Goal: Transaction & Acquisition: Purchase product/service

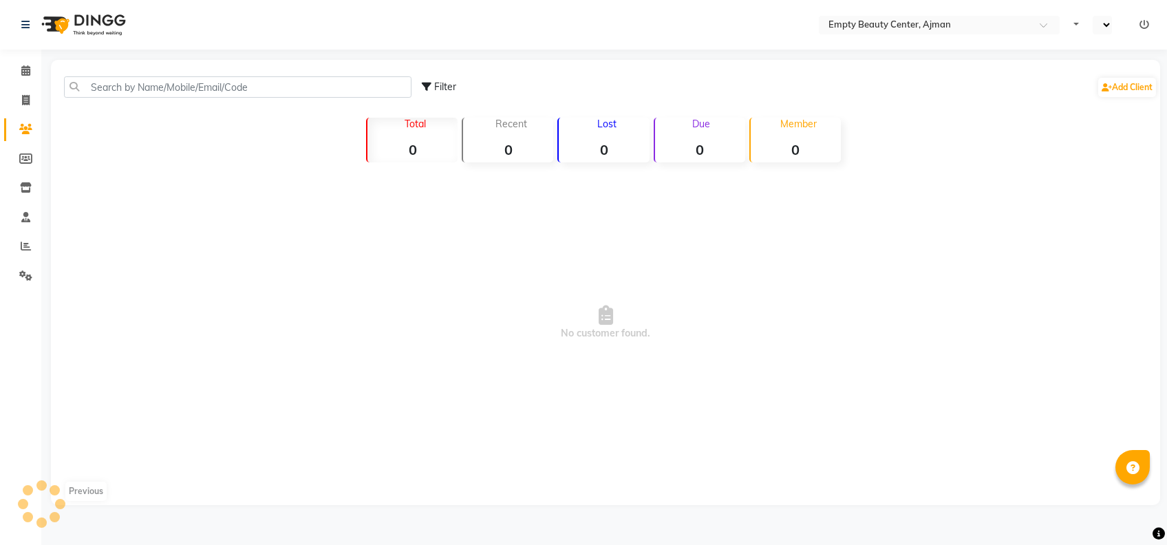
select select "en"
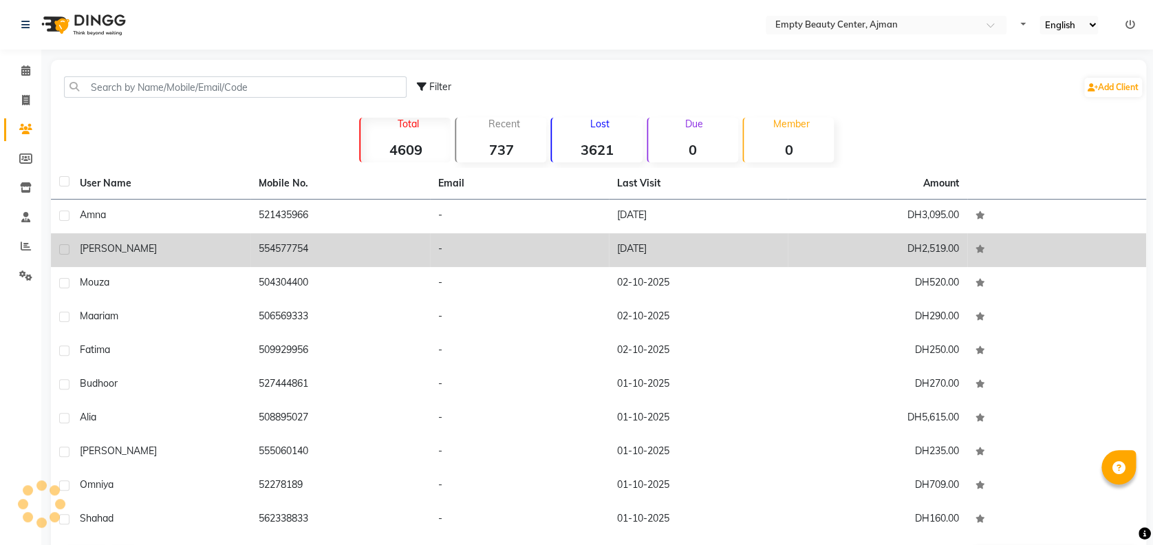
click at [317, 252] on td "554577754" at bounding box center [339, 250] width 179 height 34
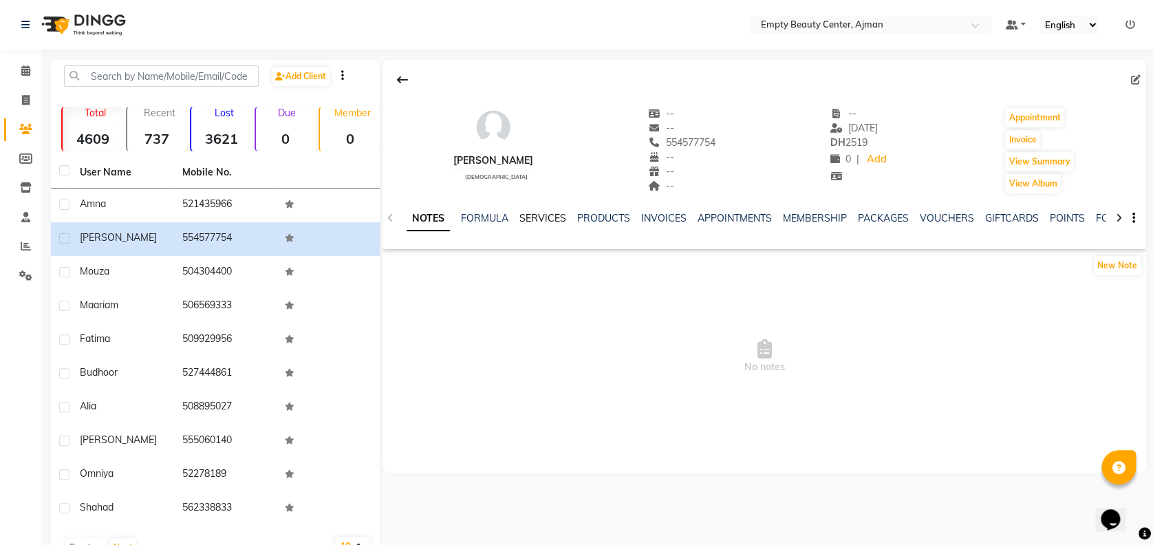
click at [550, 212] on link "SERVICES" at bounding box center [542, 218] width 47 height 12
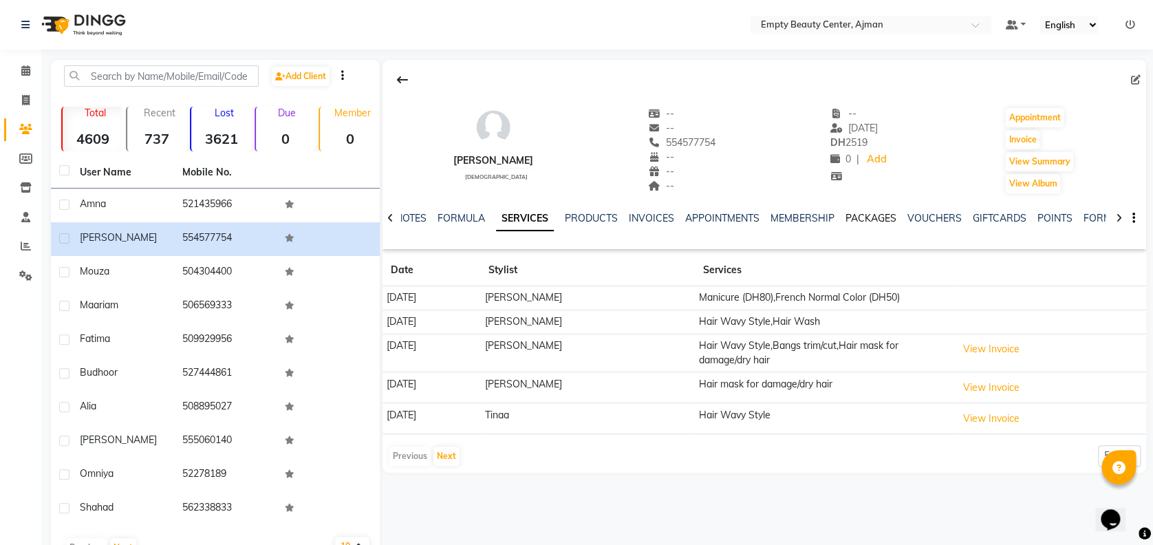
click at [880, 216] on link "PACKAGES" at bounding box center [871, 218] width 51 height 12
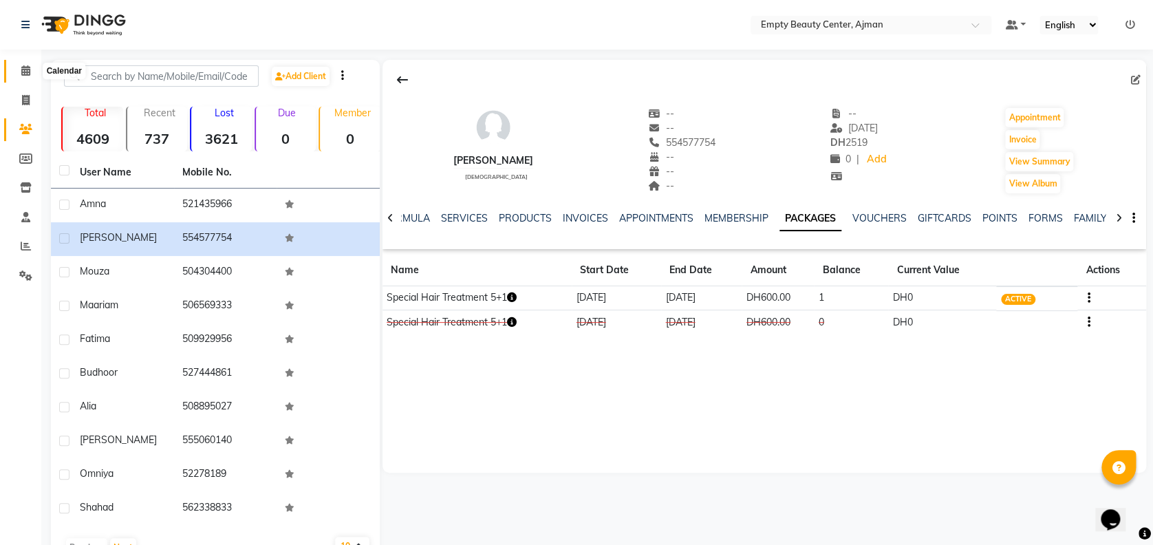
click at [17, 72] on span at bounding box center [26, 71] width 24 height 16
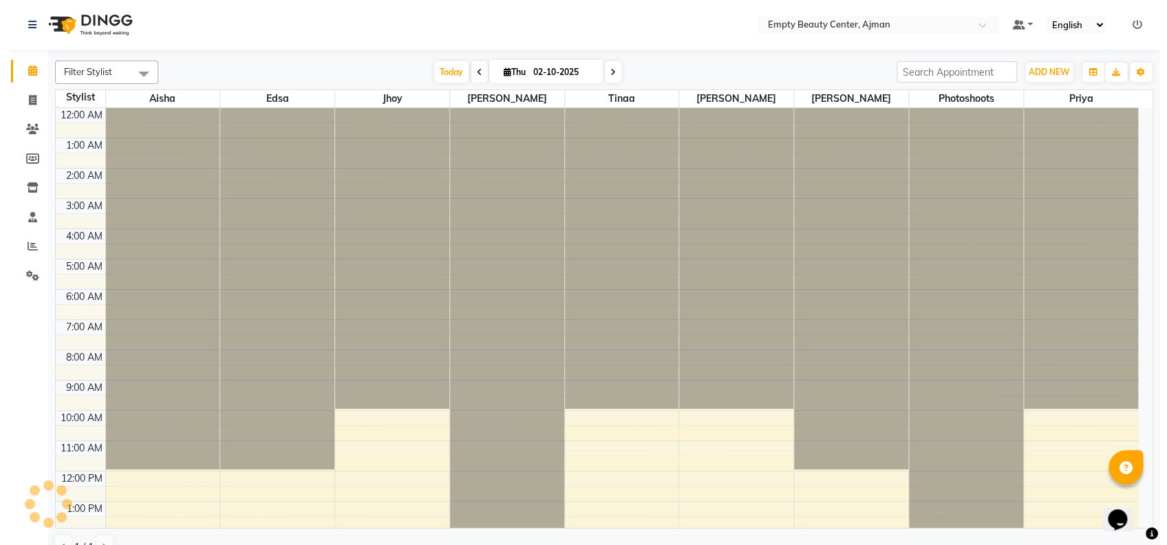
scroll to position [302, 0]
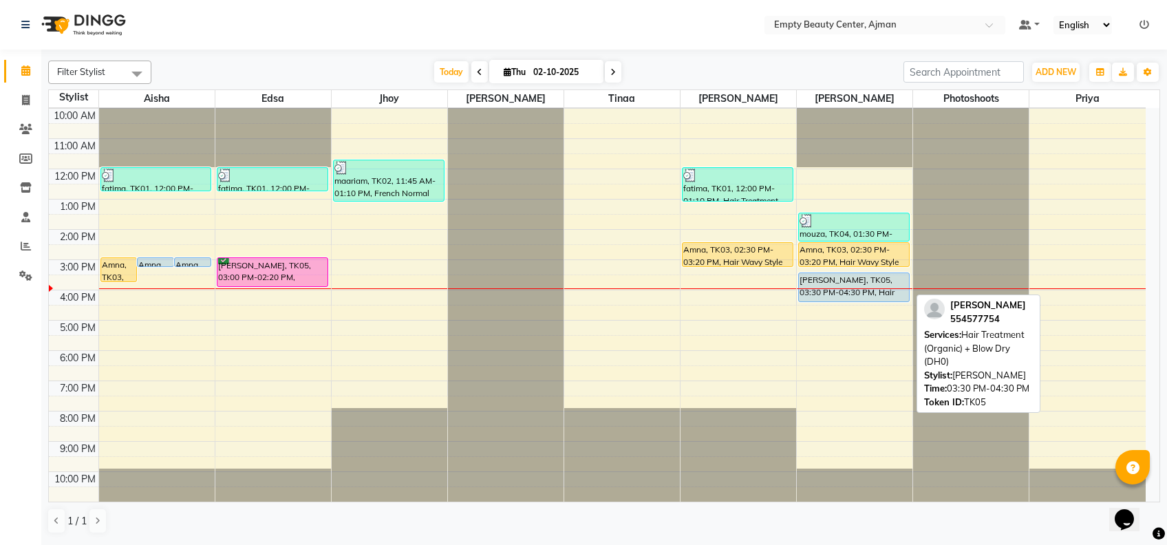
click at [860, 286] on div "[PERSON_NAME], TK05, 03:30 PM-04:30 PM, Hair Treatment (Organic) + Blow Dry (DH…" at bounding box center [854, 287] width 110 height 28
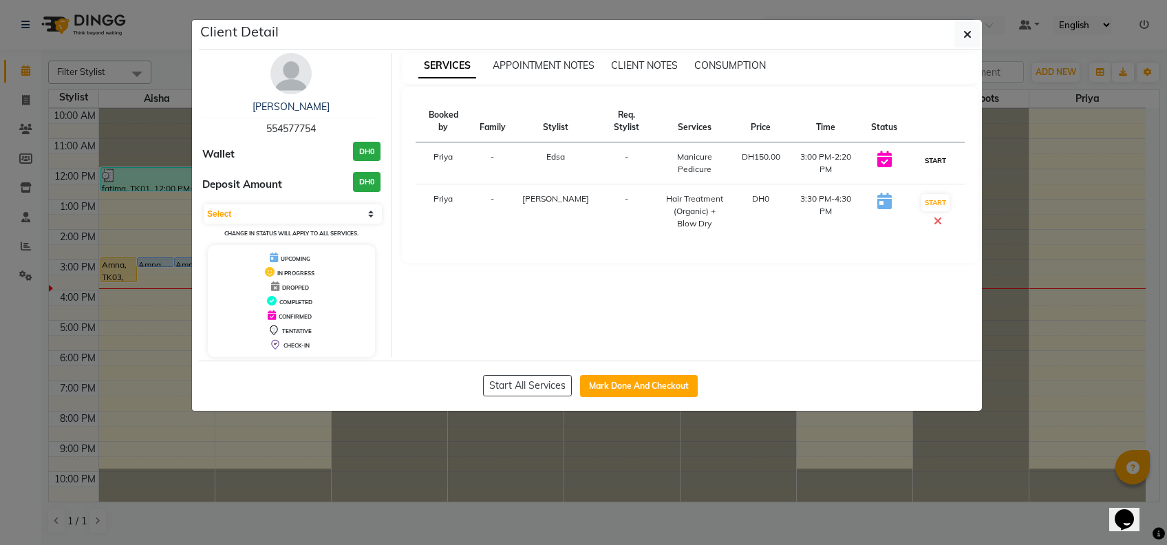
click at [939, 152] on button "START" at bounding box center [935, 160] width 28 height 17
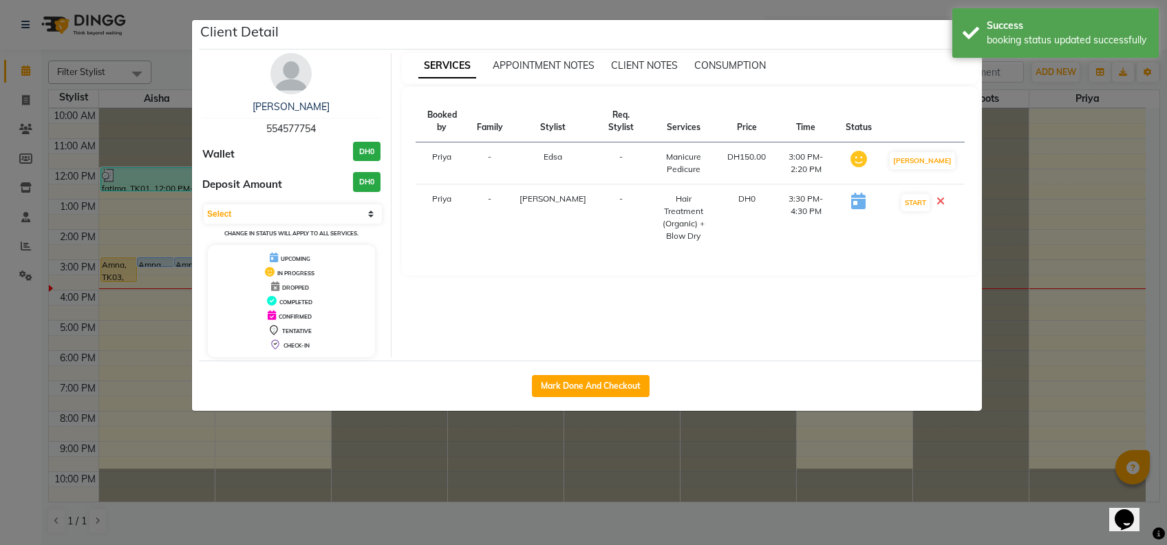
click at [1116, 266] on ngb-modal-window "Client Detail [PERSON_NAME] 554577754 Wallet DH0 Deposit Amount DH0 Select IN S…" at bounding box center [583, 272] width 1167 height 545
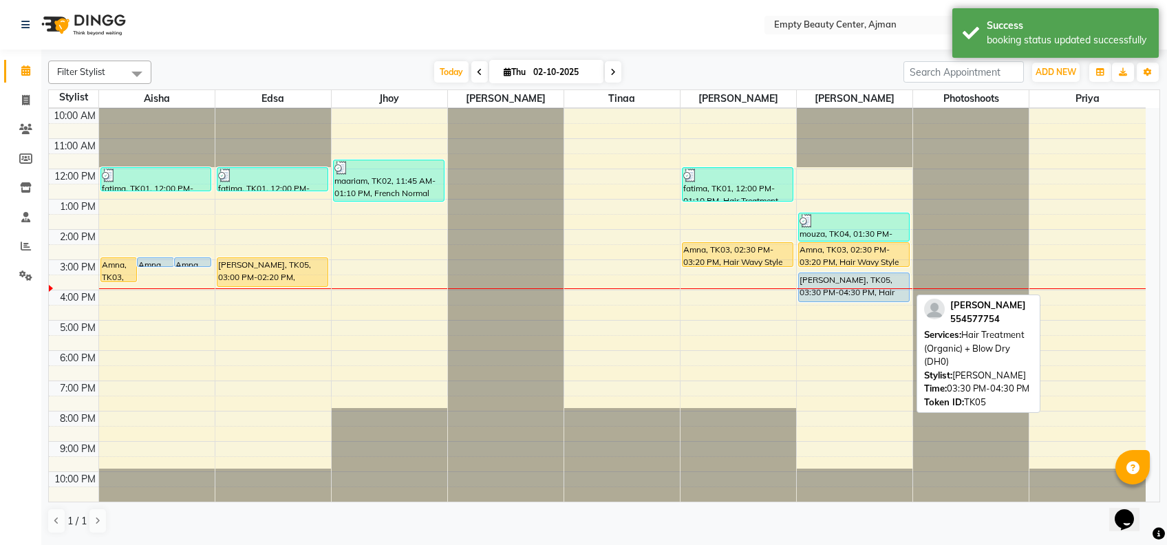
click at [892, 283] on div "[PERSON_NAME], TK05, 03:30 PM-04:30 PM, Hair Treatment (Organic) + Blow Dry (DH…" at bounding box center [854, 287] width 110 height 28
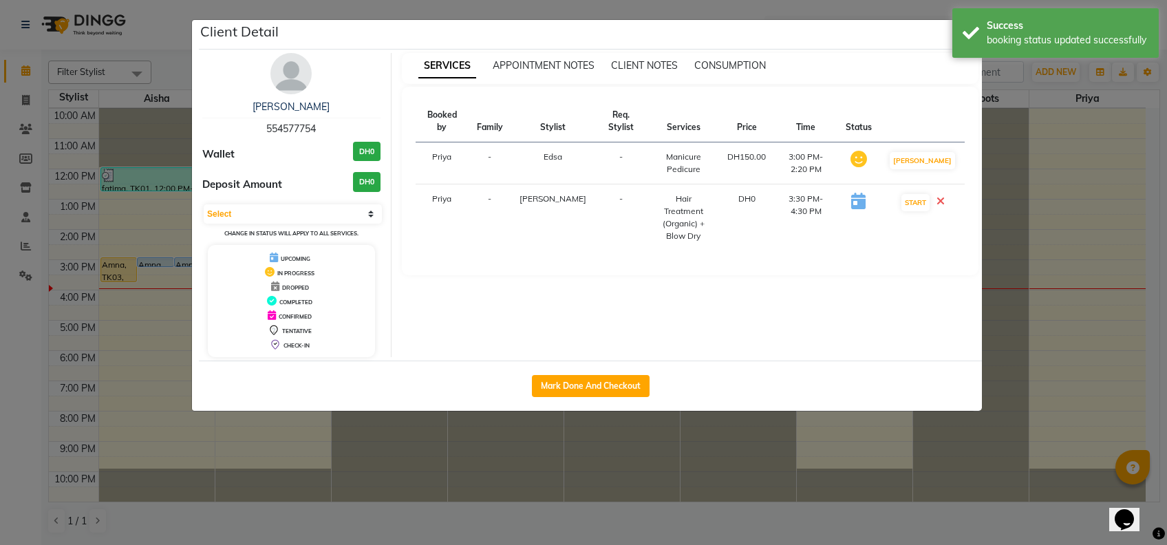
click at [945, 195] on icon at bounding box center [940, 200] width 8 height 11
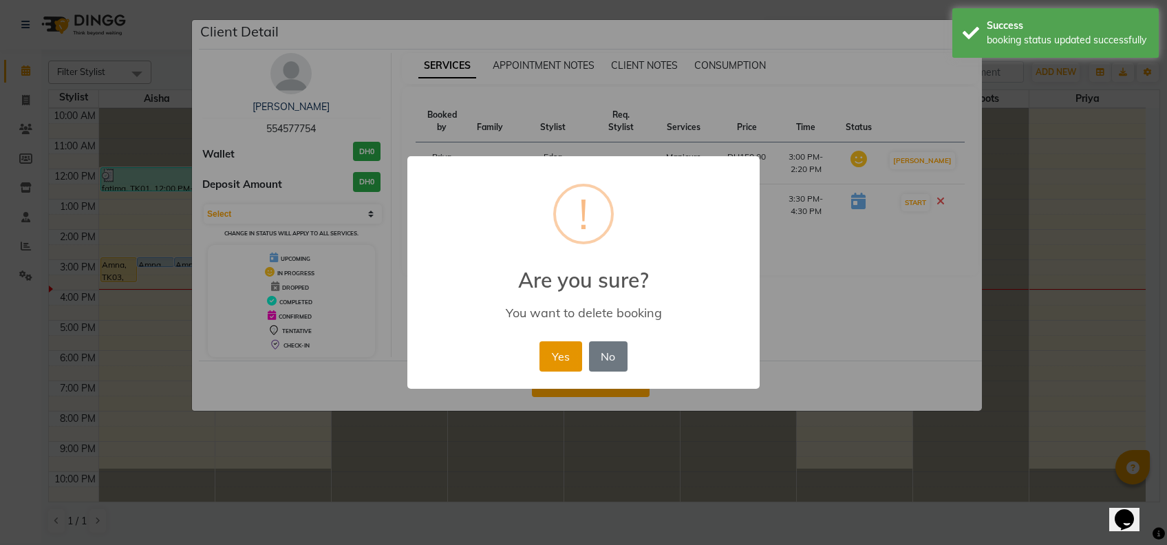
click at [572, 347] on button "Yes" at bounding box center [560, 356] width 42 height 30
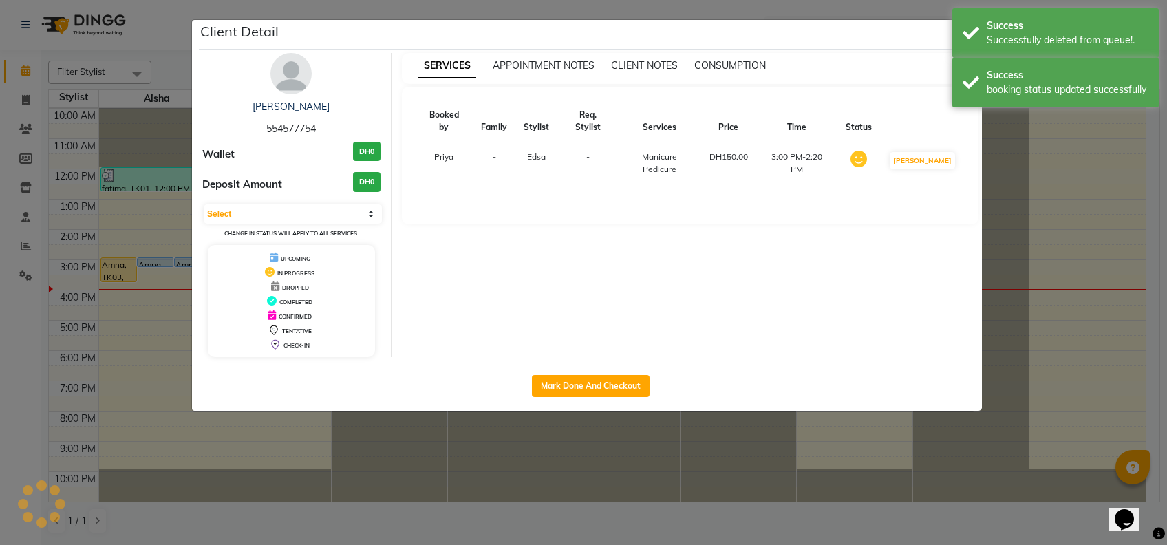
click at [608, 480] on ngb-modal-window "Client Detail [PERSON_NAME] 554577754 Wallet DH0 Deposit Amount DH0 Select IN S…" at bounding box center [583, 272] width 1167 height 545
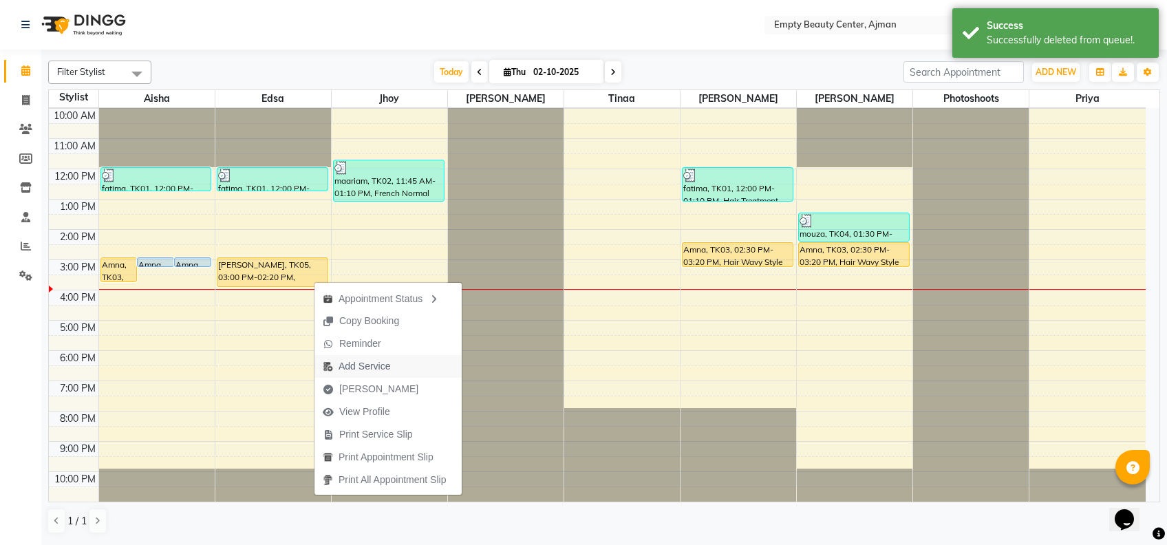
click at [392, 363] on span "Add Service" at bounding box center [356, 366] width 84 height 23
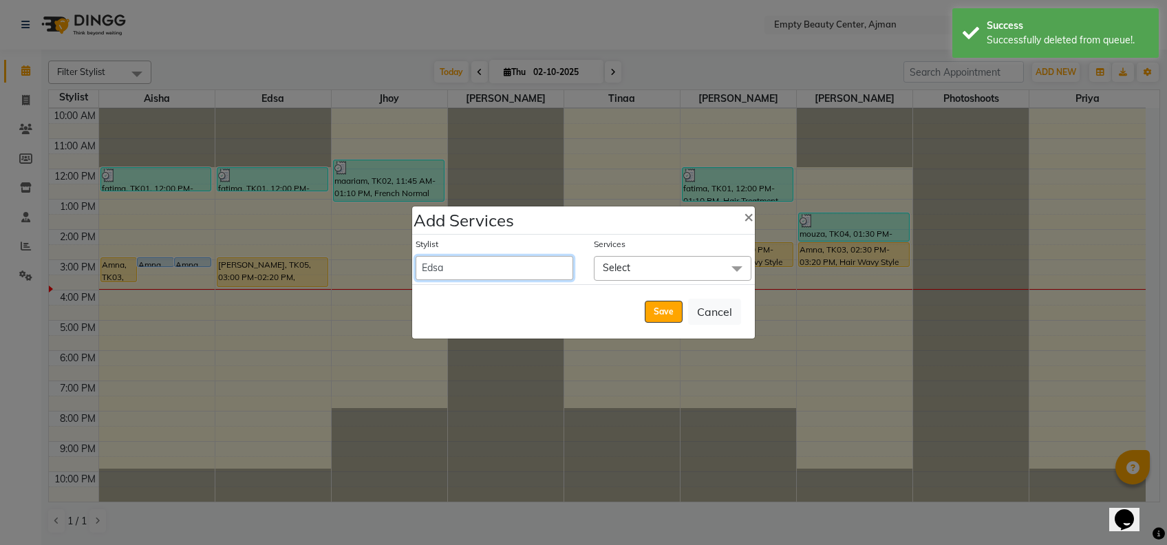
click at [499, 270] on select "[PERSON_NAME] Edsa jhoy [PERSON_NAME] Photoshoots Priya [PERSON_NAME] [PERSON_N…" at bounding box center [495, 268] width 158 height 24
select select "57154"
click at [416, 256] on select "[PERSON_NAME] Edsa jhoy [PERSON_NAME] Photoshoots Priya [PERSON_NAME] [PERSON_N…" at bounding box center [495, 268] width 158 height 24
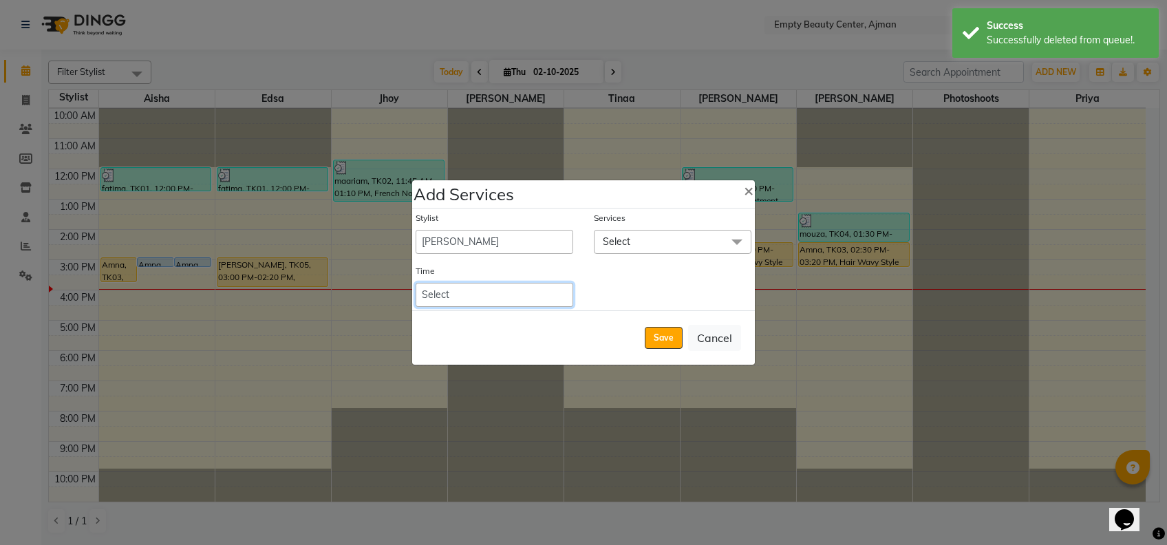
click at [536, 293] on select "Select 09:00 AM 09:15 AM 09:30 AM 09:45 AM 10:00 AM 10:15 AM 10:30 AM 10:45 AM …" at bounding box center [495, 295] width 158 height 24
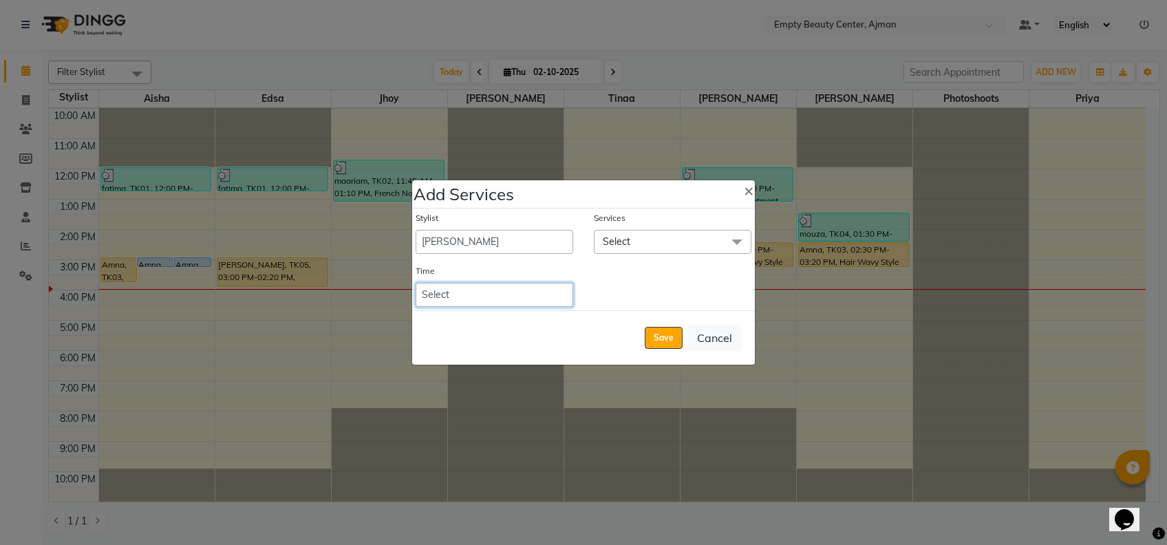
select select "960"
click at [416, 283] on select "Select 09:00 AM 09:15 AM 09:30 AM 09:45 AM 10:00 AM 10:15 AM 10:30 AM 10:45 AM …" at bounding box center [495, 295] width 158 height 24
click at [679, 233] on span "Select" at bounding box center [673, 242] width 158 height 24
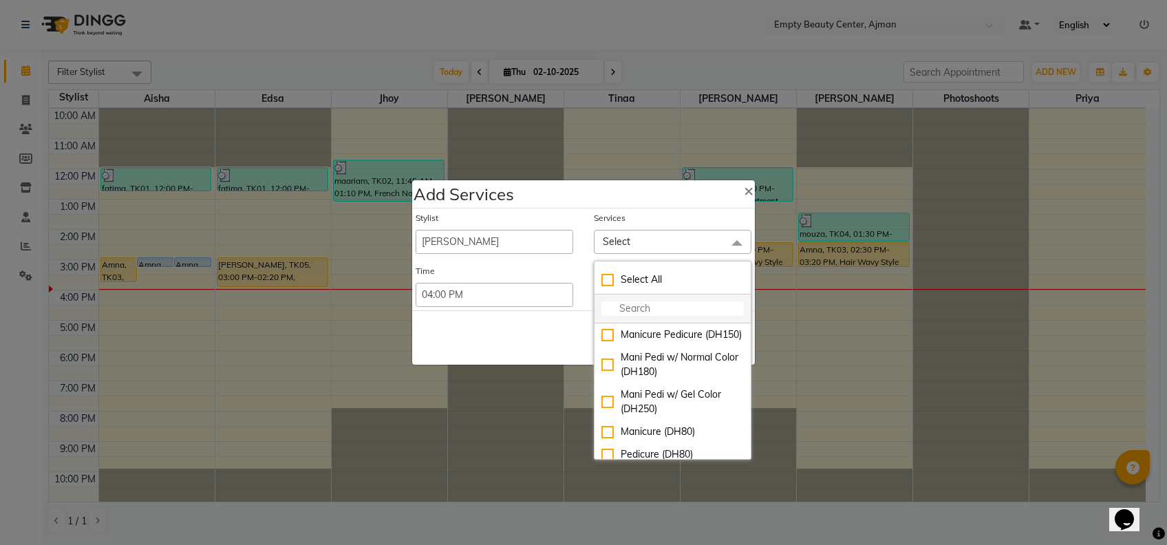
click at [676, 314] on input "multiselect-search" at bounding box center [672, 308] width 142 height 14
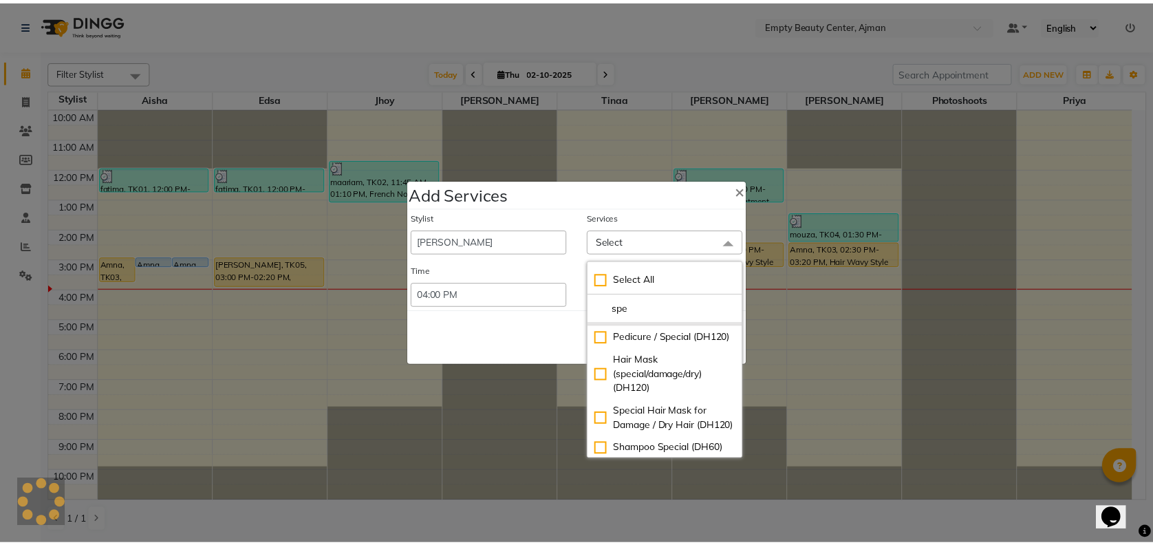
scroll to position [82, 0]
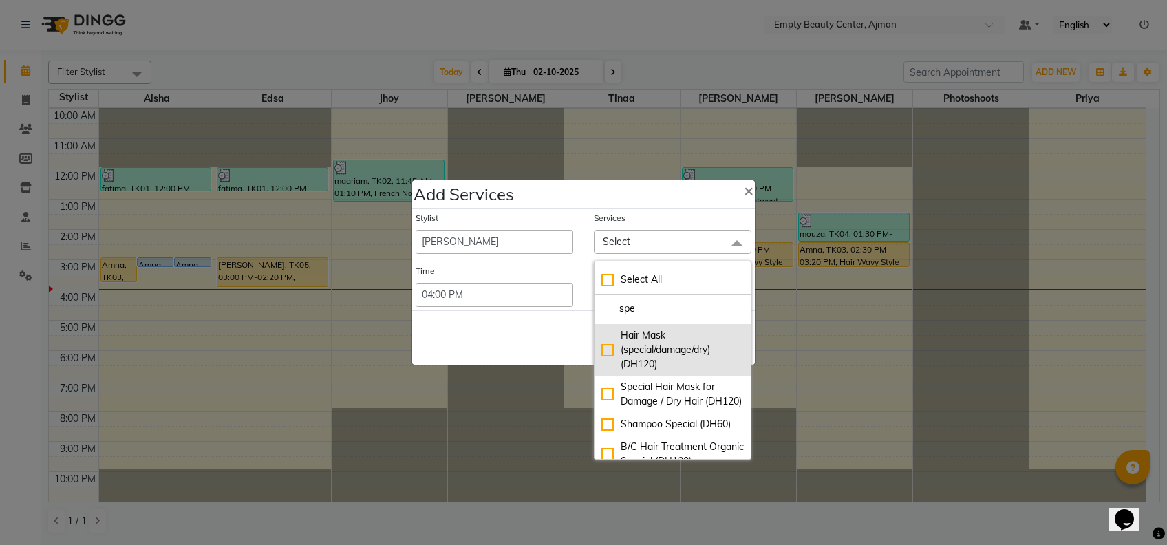
type input "spe"
click at [645, 372] on div "Hair Mask (special/damage/dry) (DH120)" at bounding box center [672, 349] width 142 height 43
checkbox input "true"
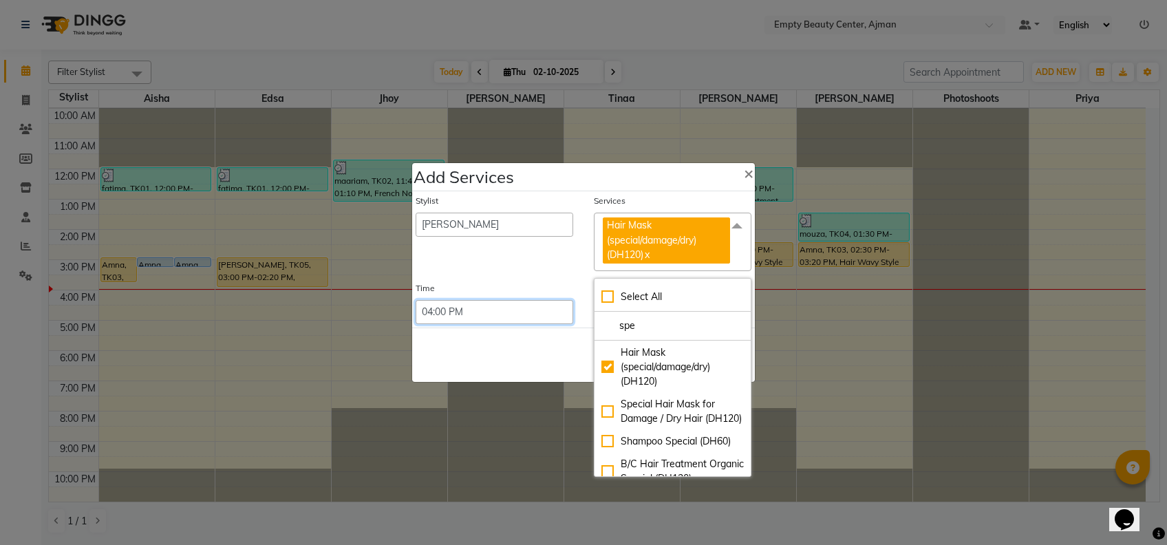
click at [506, 321] on select "Select 09:00 AM 09:15 AM 09:30 AM 09:45 AM 10:00 AM 10:15 AM 10:30 AM 10:45 AM …" at bounding box center [495, 312] width 158 height 24
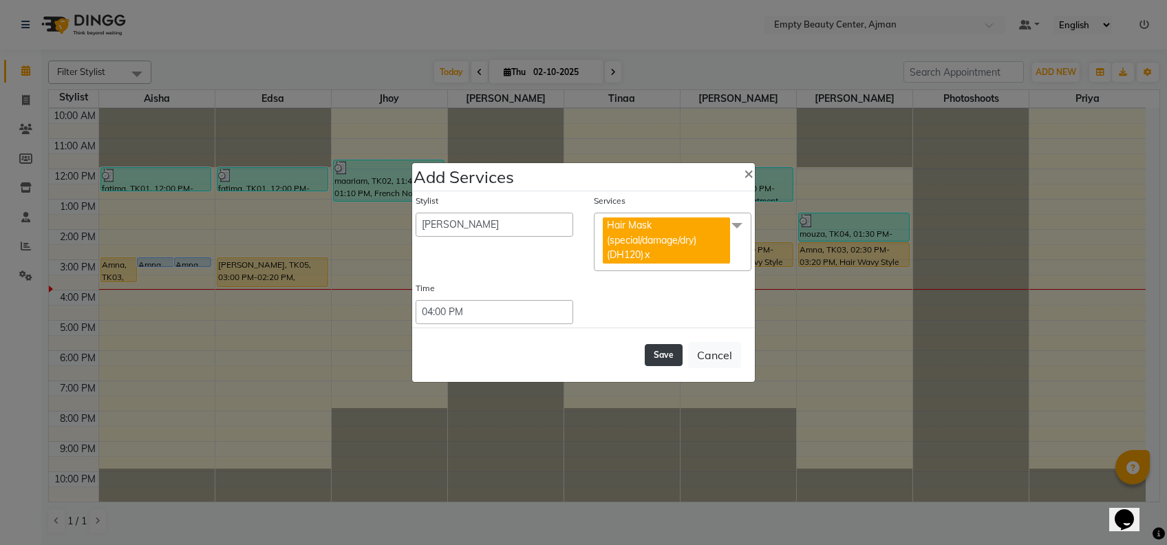
click at [656, 347] on button "Save" at bounding box center [664, 355] width 38 height 22
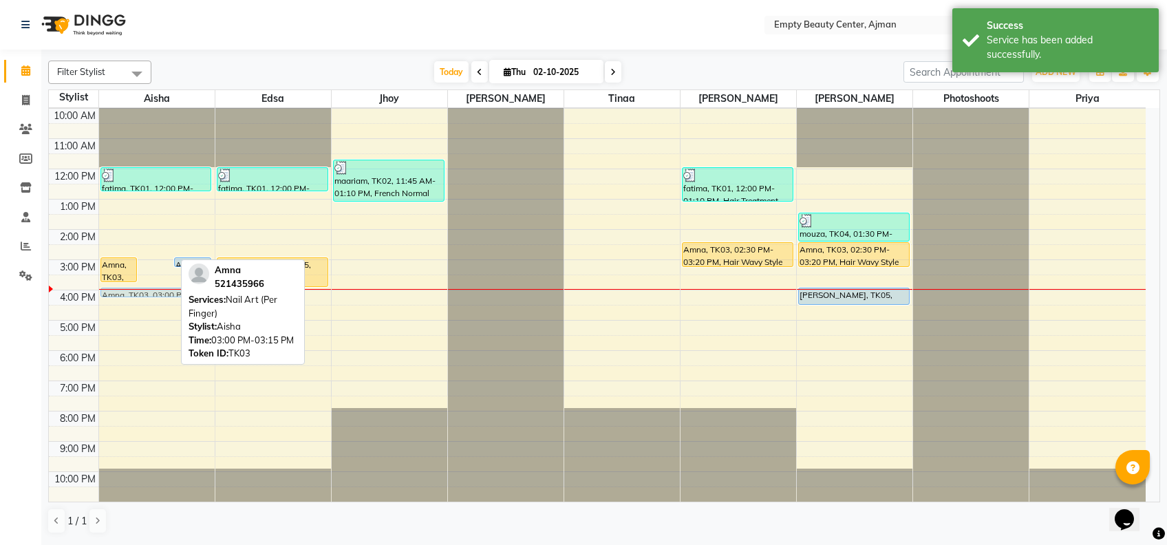
drag, startPoint x: 169, startPoint y: 258, endPoint x: 179, endPoint y: 285, distance: 28.7
click at [179, 285] on div "12:00 AM 1:00 AM 2:00 AM 3:00 AM 4:00 AM 5:00 AM 6:00 AM 7:00 AM 8:00 AM 9:00 A…" at bounding box center [597, 169] width 1097 height 726
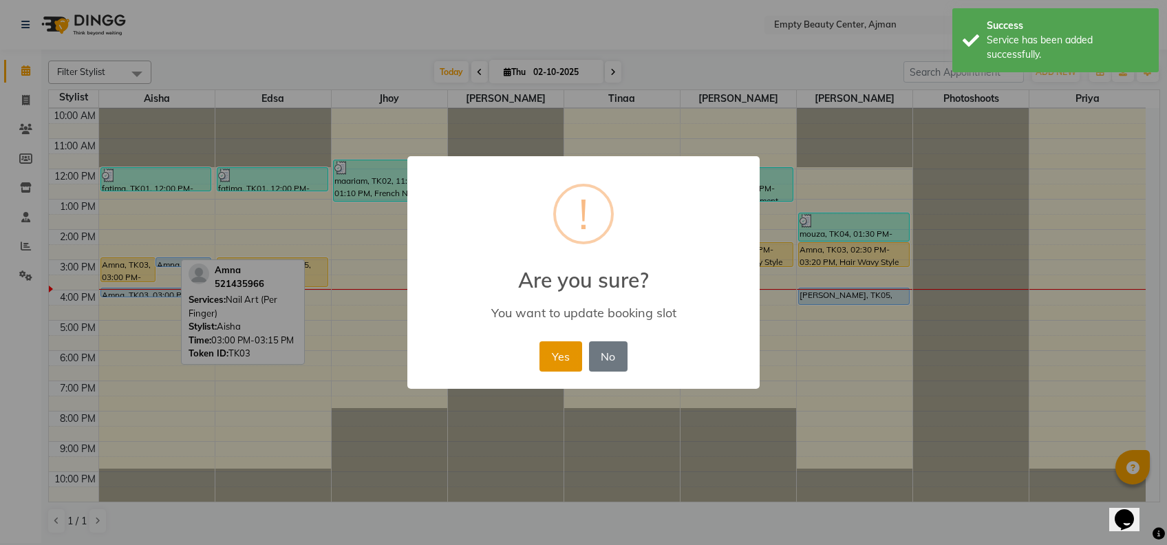
click at [561, 353] on button "Yes" at bounding box center [560, 356] width 42 height 30
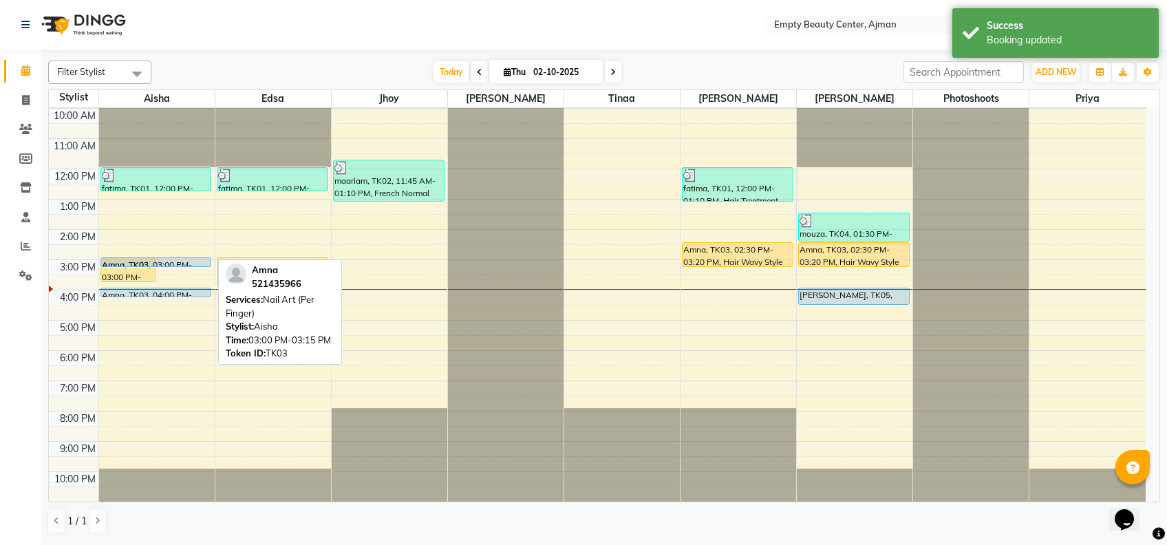
click at [169, 270] on div "12:00 AM 1:00 AM 2:00 AM 3:00 AM 4:00 AM 5:00 AM 6:00 AM 7:00 AM 8:00 AM 9:00 A…" at bounding box center [597, 169] width 1097 height 726
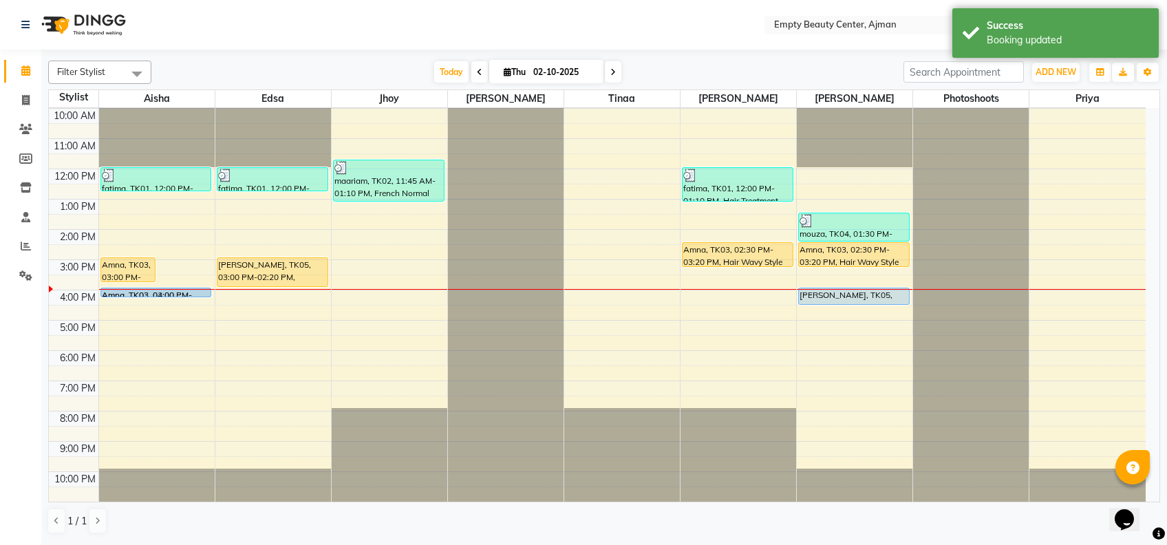
drag, startPoint x: 187, startPoint y: 259, endPoint x: 202, endPoint y: 286, distance: 30.8
click at [202, 286] on div "Amna, TK03, 03:00 PM-03:50 PM, Manicure Pedicure Amna, TK03, 03:00 PM-03:15 PM,…" at bounding box center [157, 169] width 116 height 726
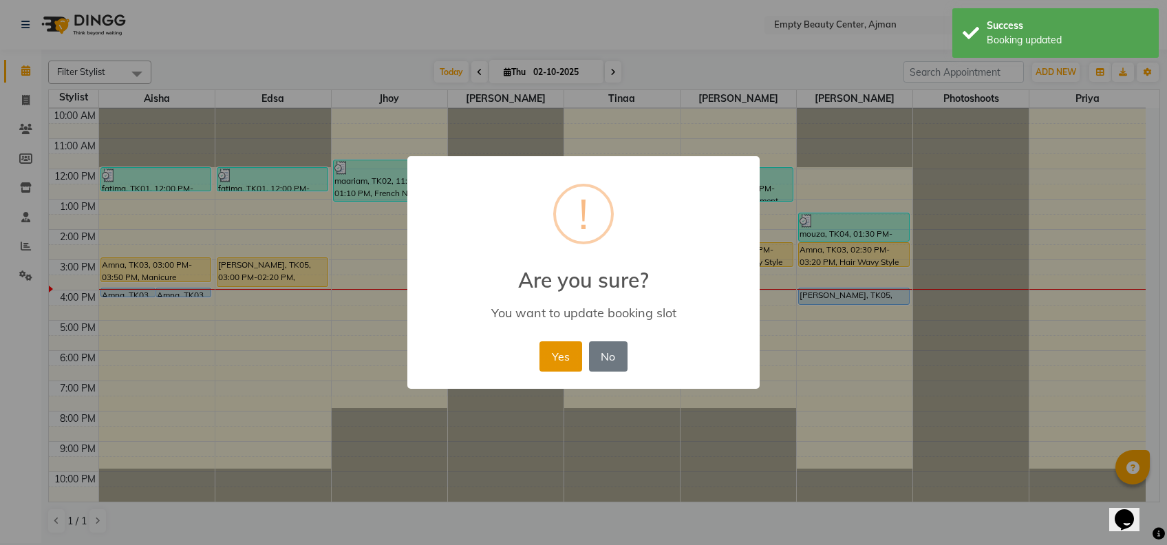
click at [556, 354] on button "Yes" at bounding box center [560, 356] width 42 height 30
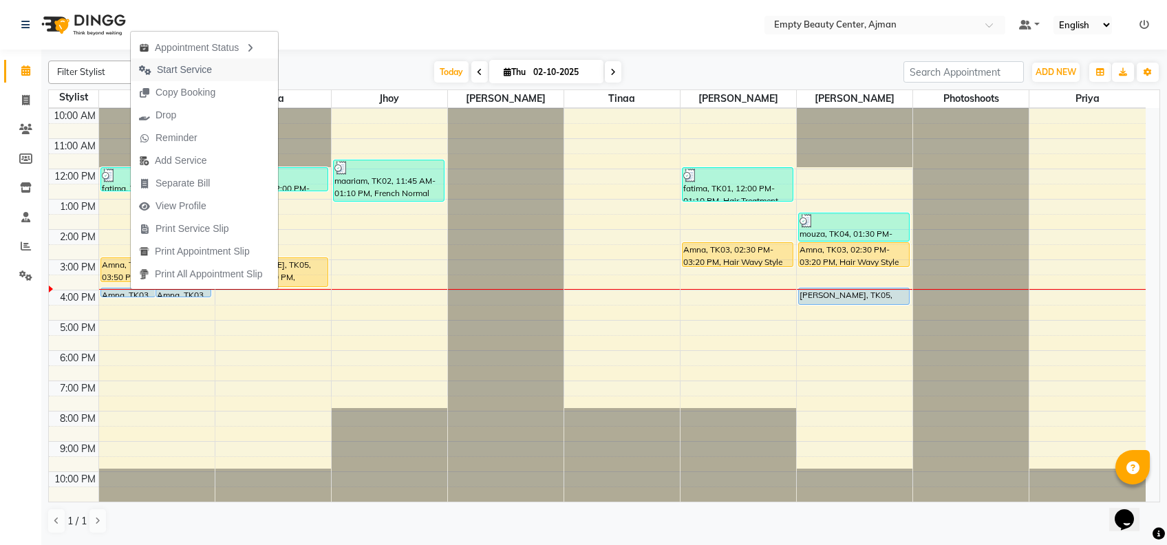
click at [231, 77] on button "Start Service" at bounding box center [204, 69] width 147 height 23
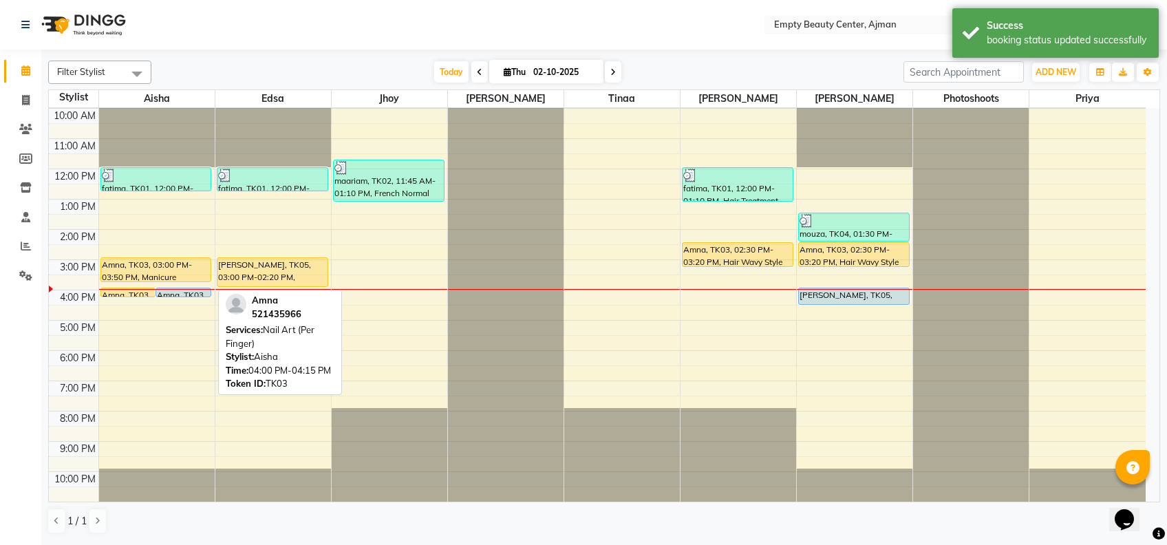
click at [198, 290] on div "Amna, TK03, 04:00 PM-04:15 PM, Nail Art (Per Finger)" at bounding box center [183, 292] width 54 height 8
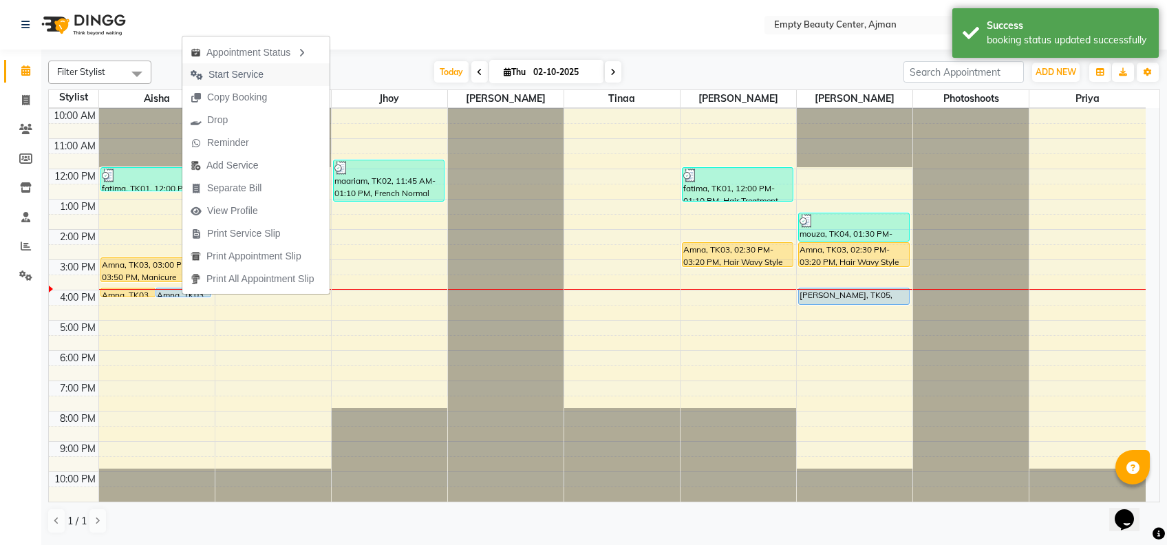
click at [240, 78] on span "Start Service" at bounding box center [235, 74] width 55 height 14
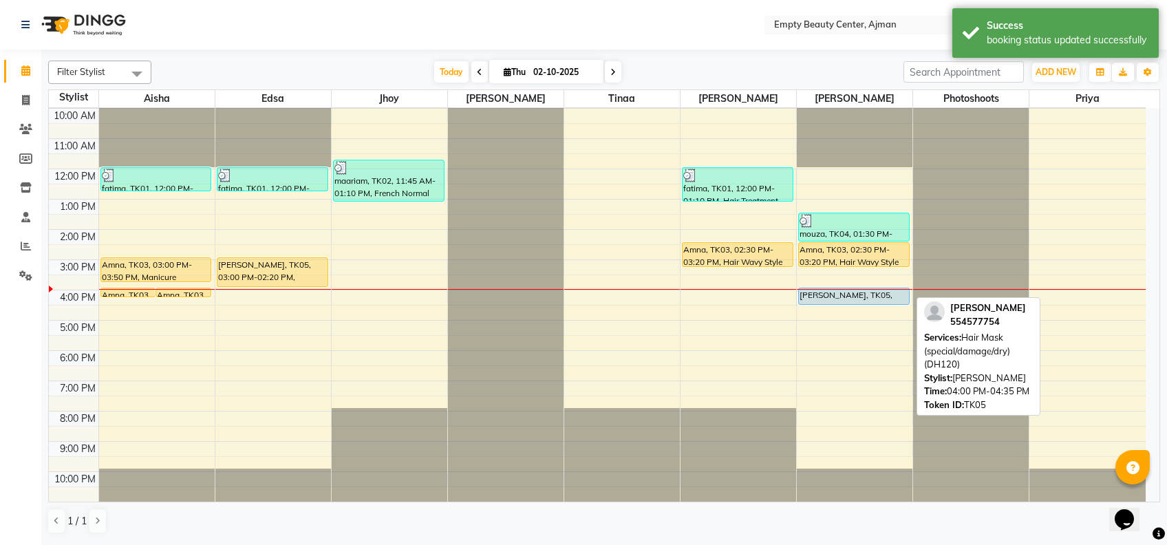
click at [863, 296] on div "[PERSON_NAME], TK05, 04:00 PM-04:35 PM, Hair Mask (special/damage/dry) (DH120)" at bounding box center [854, 296] width 110 height 16
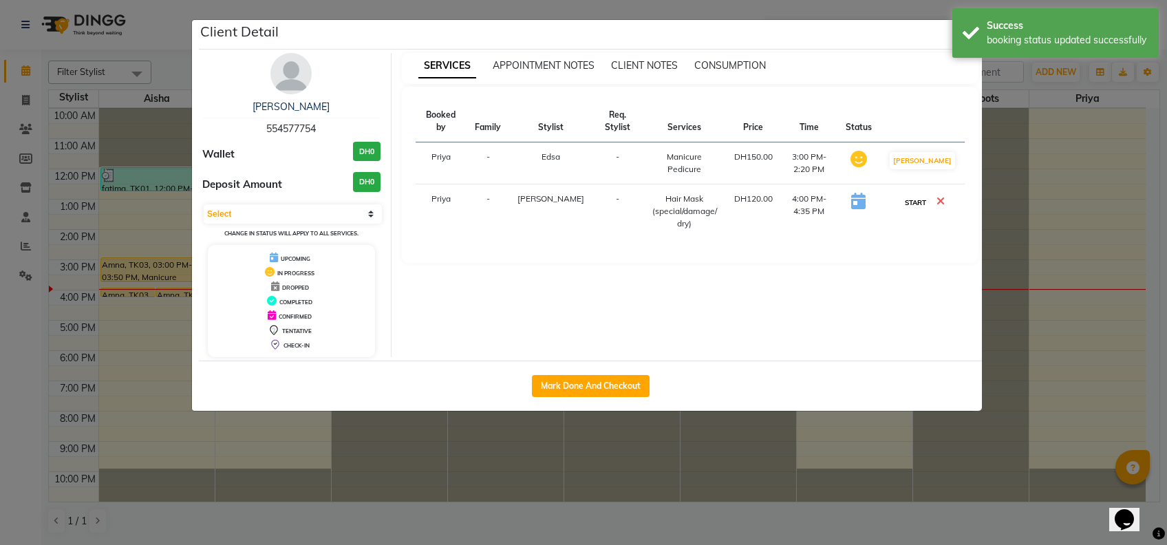
click at [921, 196] on button "START" at bounding box center [915, 202] width 28 height 17
select select "1"
click at [1070, 235] on ngb-modal-window "Client Detail [PERSON_NAME] 554577754 Wallet DH0 Deposit Amount DH0 Select IN S…" at bounding box center [583, 272] width 1167 height 545
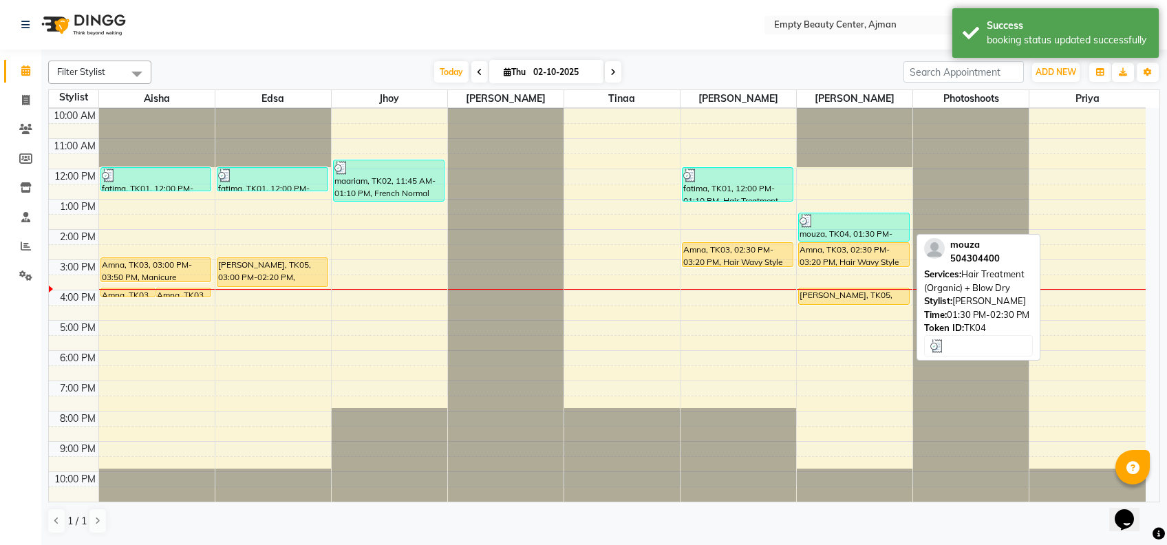
click at [825, 241] on link "mouza, TK04, 01:30 PM-02:30 PM, Hair Treatment (Organic) + Blow Dry" at bounding box center [853, 227] width 111 height 29
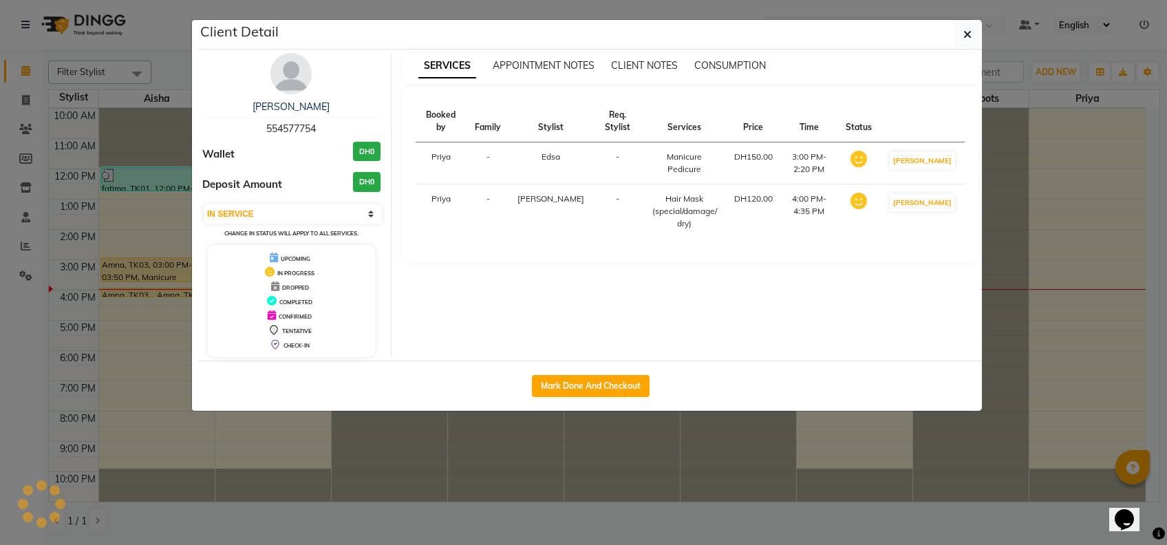
select select "3"
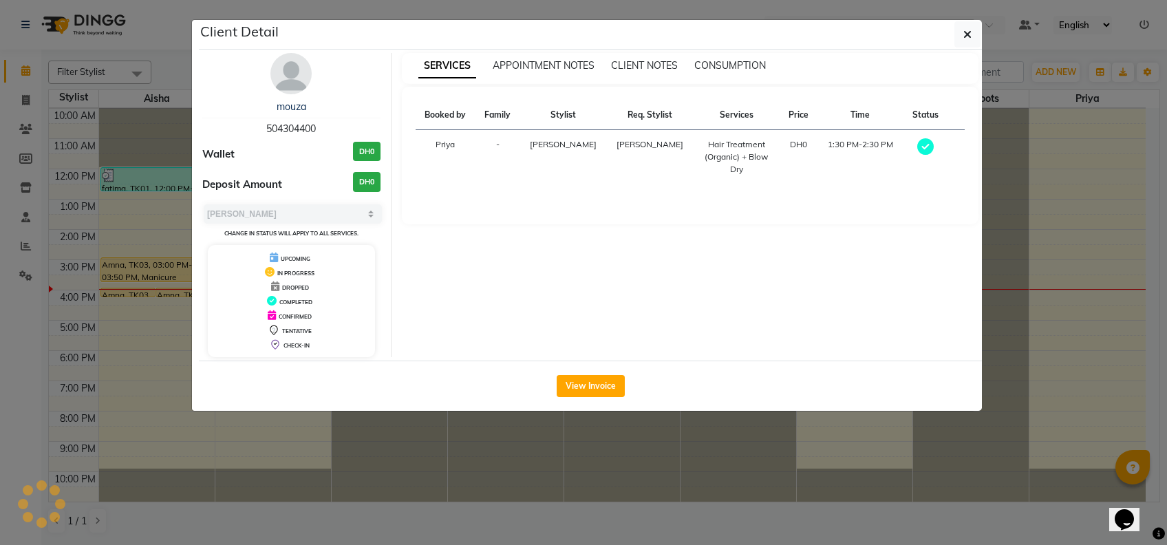
click at [822, 495] on ngb-modal-window "Client Detail mouza 504304400 Wallet DH0 Deposit Amount DH0 Select MARK DONE UP…" at bounding box center [583, 272] width 1167 height 545
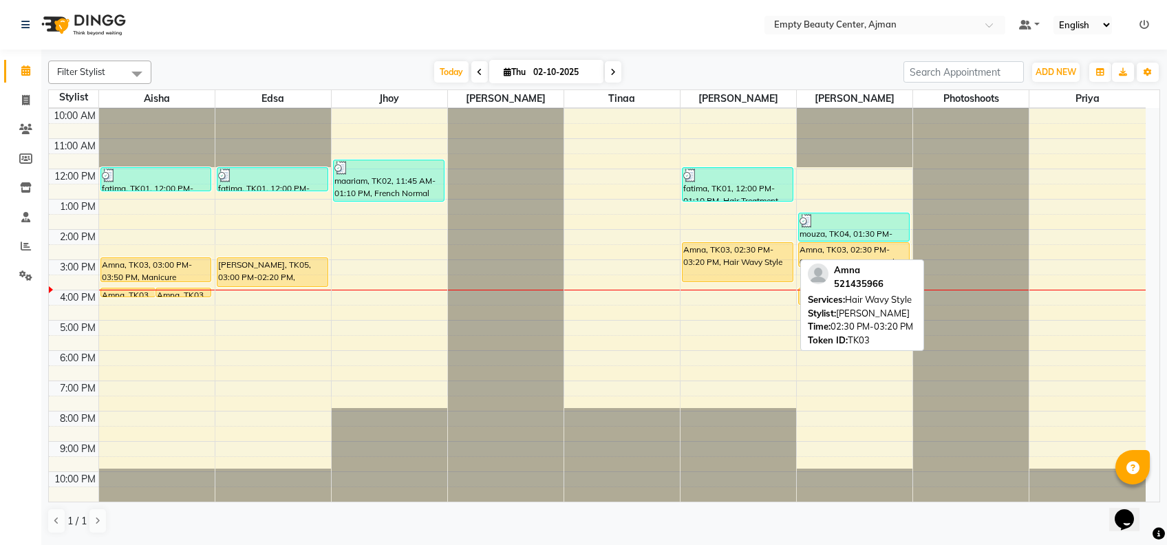
drag, startPoint x: 749, startPoint y: 265, endPoint x: 756, endPoint y: 277, distance: 13.6
click at [756, 277] on div "fatima, TK01, 12:00 PM-01:10 PM, Hair Treatment (Organic) Amna, TK03, 02:30 PM-…" at bounding box center [738, 169] width 116 height 726
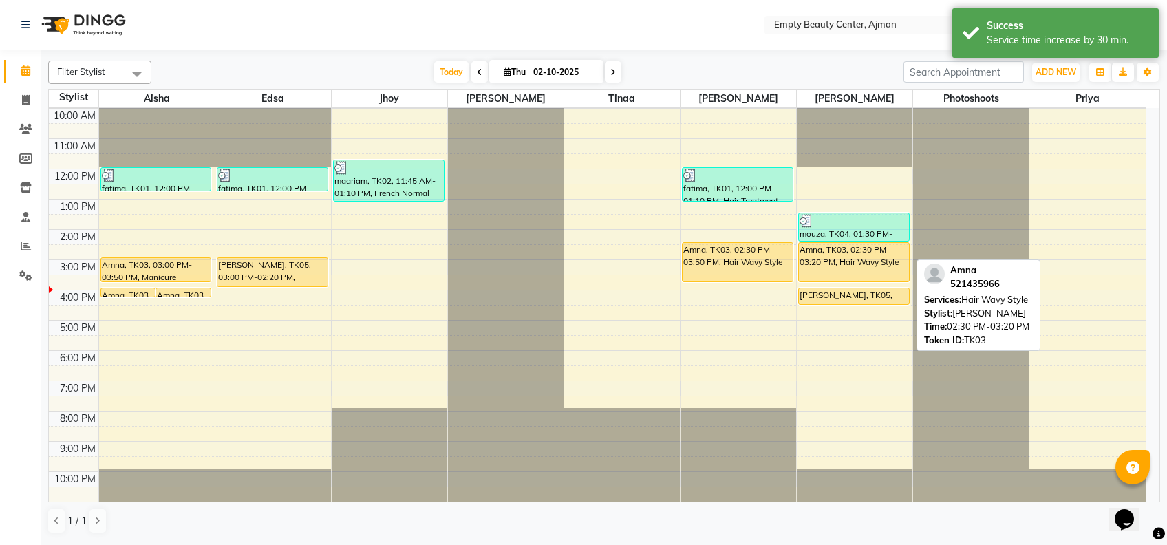
click at [869, 270] on div "12:00 AM 1:00 AM 2:00 AM 3:00 AM 4:00 AM 5:00 AM 6:00 AM 7:00 AM 8:00 AM 9:00 A…" at bounding box center [597, 169] width 1097 height 726
drag, startPoint x: 856, startPoint y: 264, endPoint x: 861, endPoint y: 271, distance: 8.4
click at [861, 271] on div "12:00 AM 1:00 AM 2:00 AM 3:00 AM 4:00 AM 5:00 AM 6:00 AM 7:00 AM 8:00 AM 9:00 A…" at bounding box center [597, 169] width 1097 height 726
drag, startPoint x: 855, startPoint y: 265, endPoint x: 861, endPoint y: 275, distance: 12.0
click at [861, 275] on div "mouza, TK04, 01:30 PM-02:30 PM, Hair Treatment (Organic) + Blow Dry Amna, TK03,…" at bounding box center [855, 169] width 116 height 726
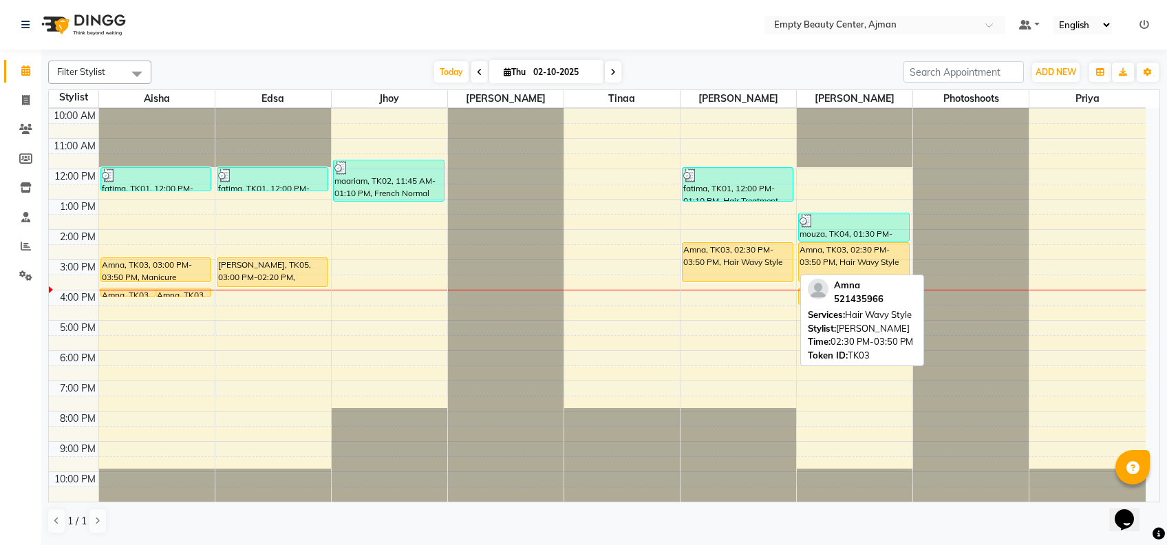
click at [762, 256] on div "Amna, TK03, 02:30 PM-03:50 PM, Hair Wavy Style" at bounding box center [737, 262] width 110 height 39
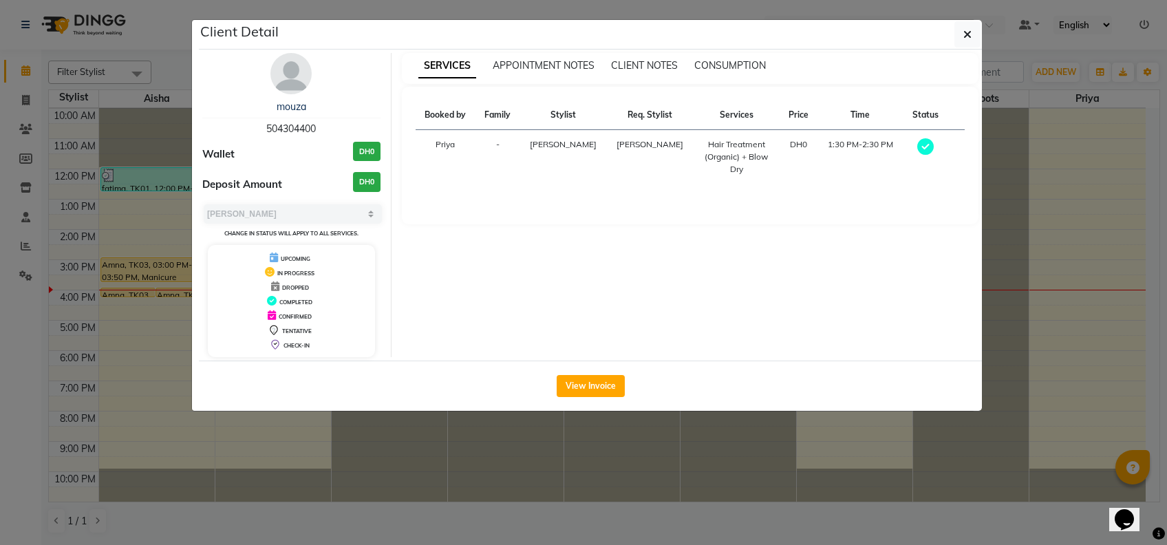
select select "1"
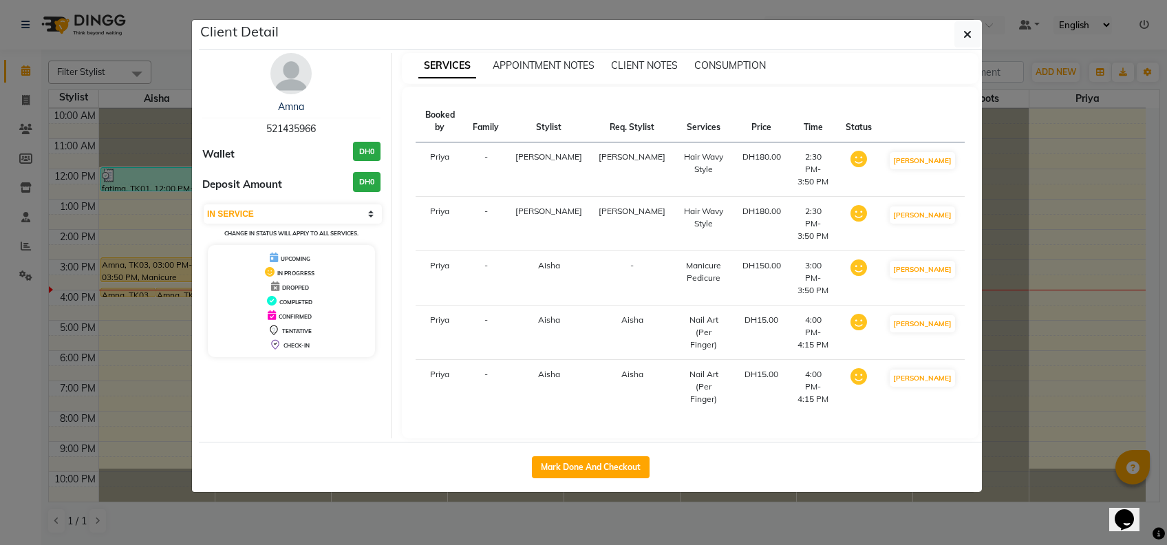
click at [842, 486] on ngb-modal-window "Client Detail Amna 521435966 Wallet DH0 Deposit Amount DH0 Select IN SERVICE CO…" at bounding box center [583, 272] width 1167 height 545
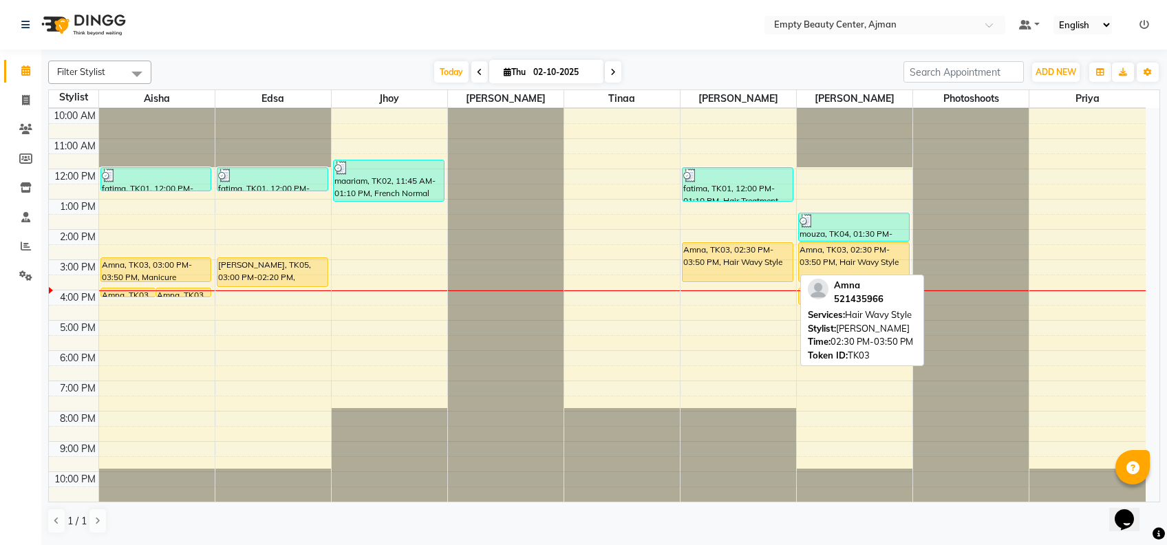
click at [758, 245] on div "Amna, TK03, 02:30 PM-03:50 PM, Hair Wavy Style" at bounding box center [737, 262] width 110 height 39
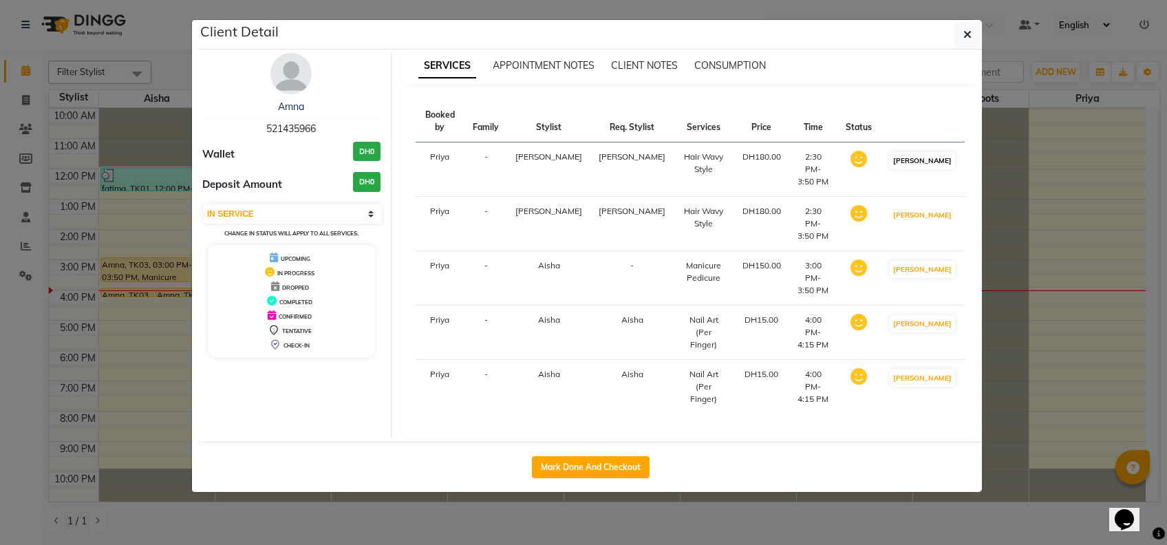
drag, startPoint x: 923, startPoint y: 178, endPoint x: 926, endPoint y: 141, distance: 37.3
click at [926, 142] on tbody "Priya - [PERSON_NAME] Hair Wavy Style DH180.00 2:30 PM-3:50 PM MARK DONE Priya …" at bounding box center [691, 278] width 550 height 272
click at [926, 152] on button "[PERSON_NAME]" at bounding box center [922, 160] width 65 height 17
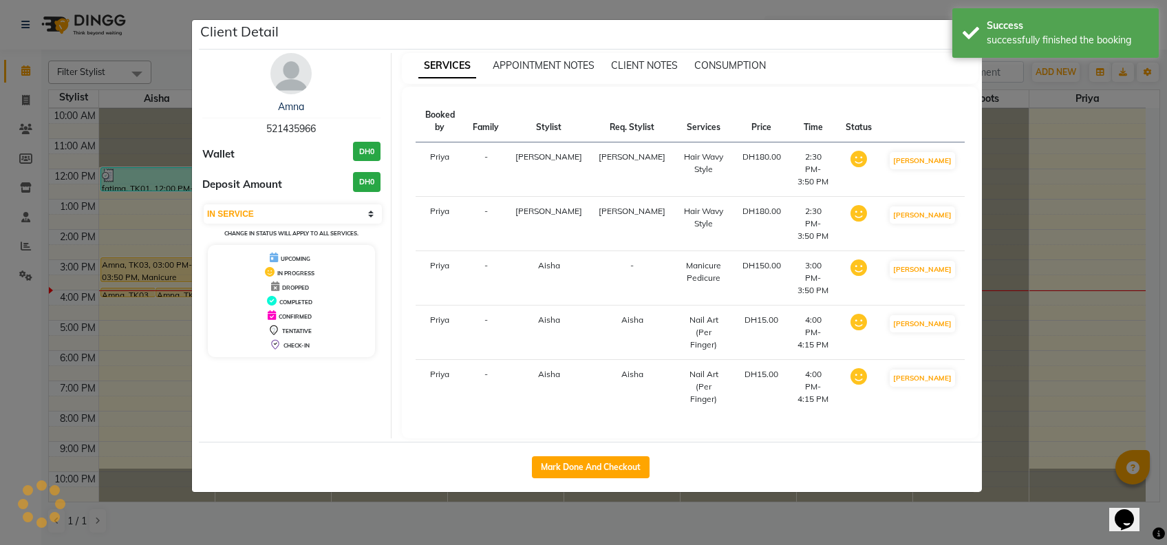
select select "select"
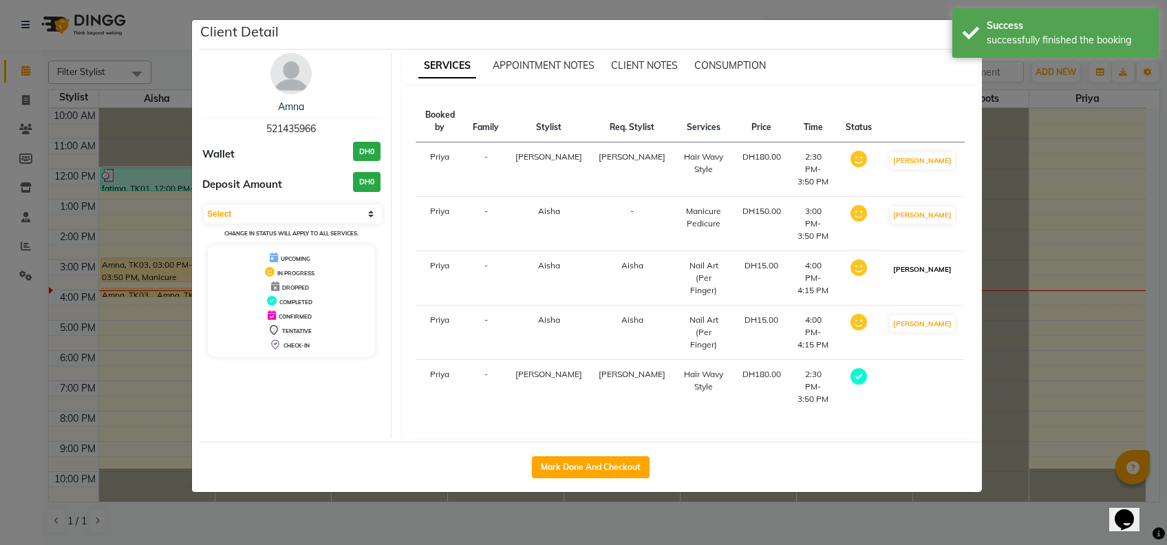
click at [938, 261] on button "[PERSON_NAME]" at bounding box center [922, 269] width 65 height 17
click at [923, 305] on td at bounding box center [922, 332] width 85 height 54
click at [1051, 206] on ngb-modal-window "Client Detail Amna 521435966 Wallet DH0 Deposit Amount DH0 Select MARK DONE DRO…" at bounding box center [583, 272] width 1167 height 545
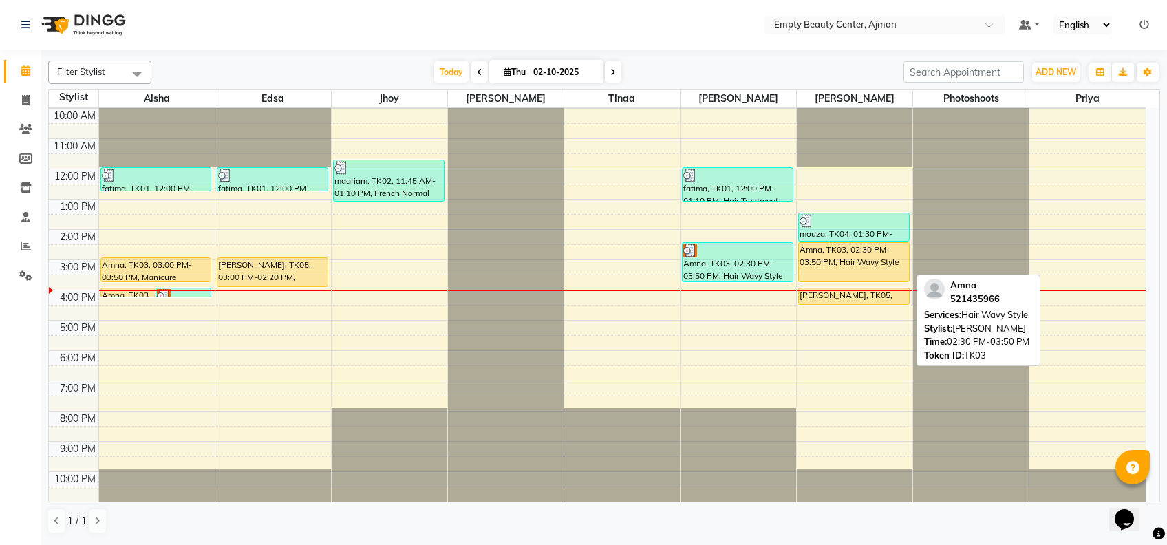
click at [892, 247] on div "Amna, TK03, 02:30 PM-03:50 PM, Hair Wavy Style" at bounding box center [854, 262] width 110 height 39
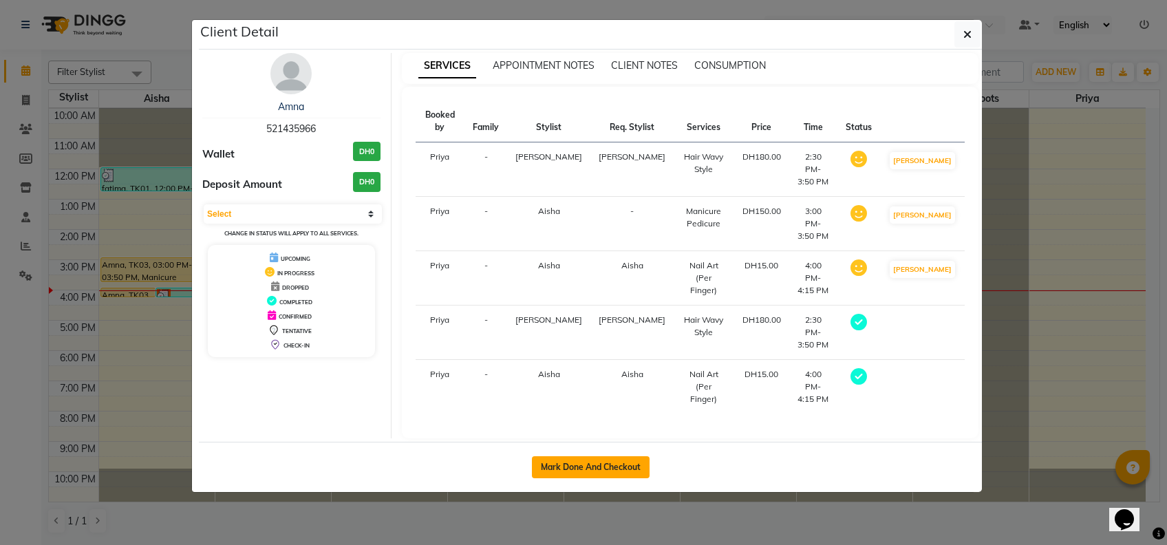
click at [604, 456] on button "Mark Done And Checkout" at bounding box center [591, 467] width 118 height 22
select select "service"
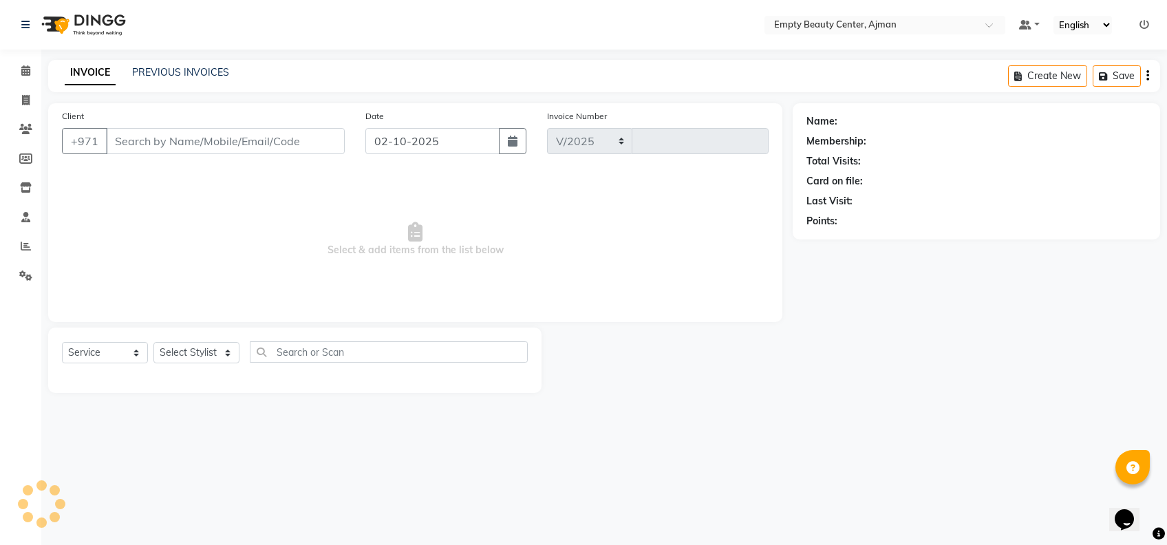
select select "769"
type input "2594"
type input "521435966"
select select "41790"
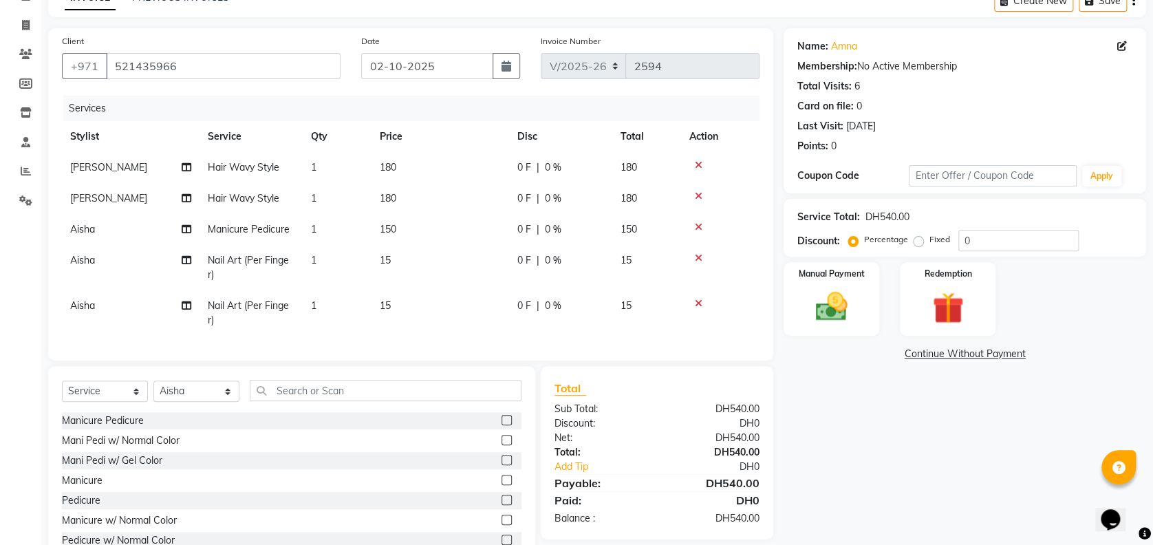
scroll to position [92, 0]
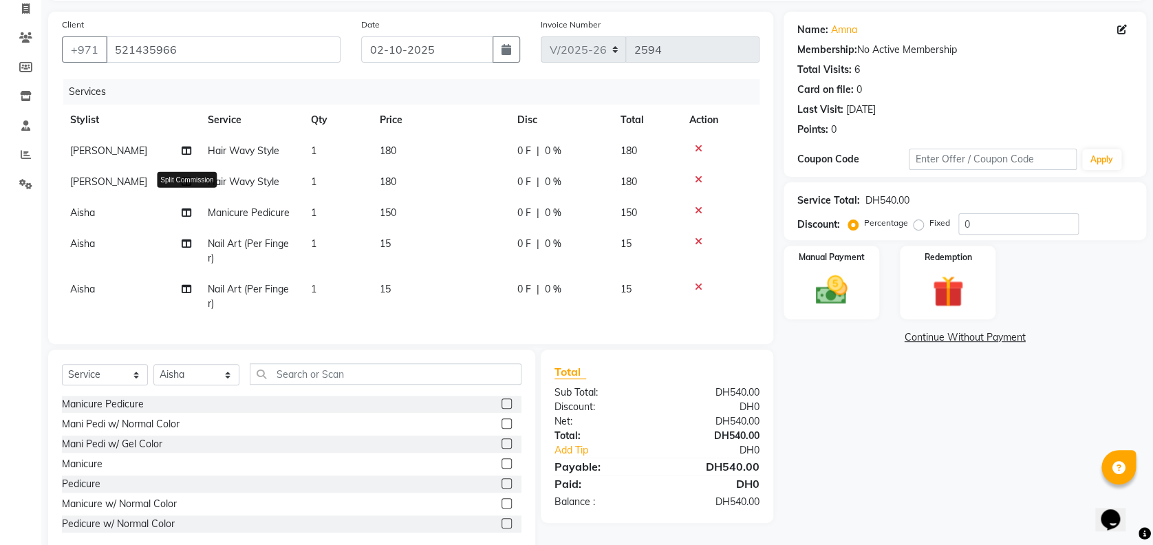
click at [186, 208] on icon at bounding box center [187, 213] width 10 height 10
select select "41790"
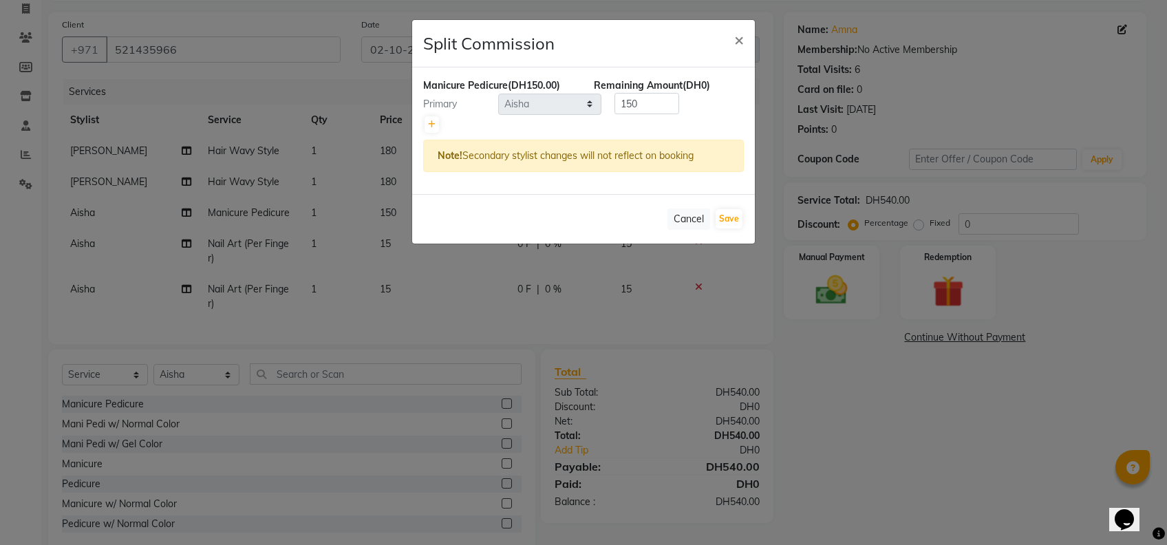
click at [275, 297] on ngb-modal-window "Split Commission × Manicure Pedicure (DH150.00) Remaining Amount (DH0) Primary …" at bounding box center [583, 272] width 1167 height 545
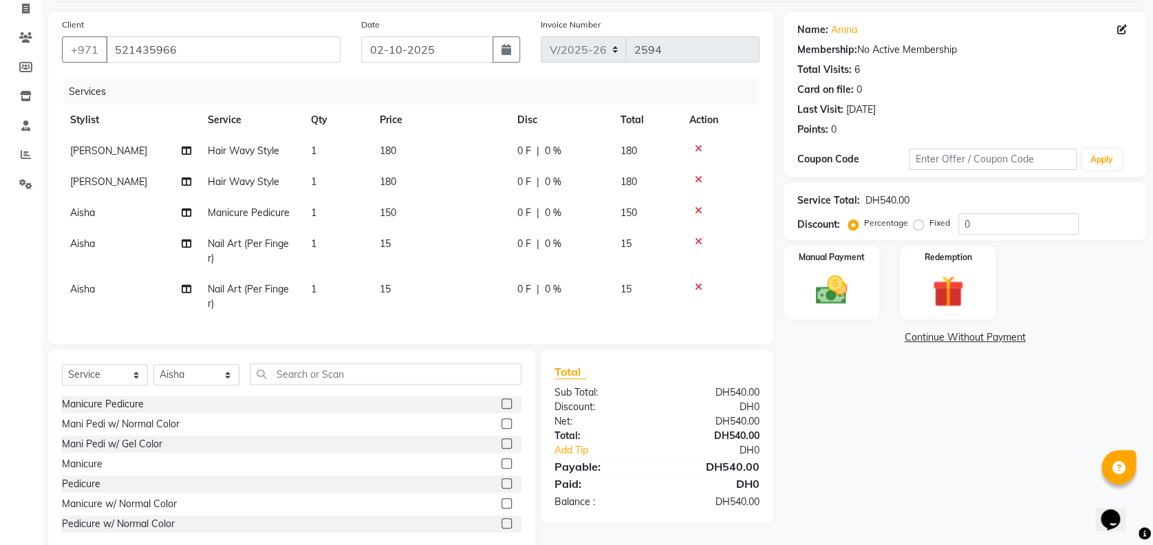
scroll to position [133, 0]
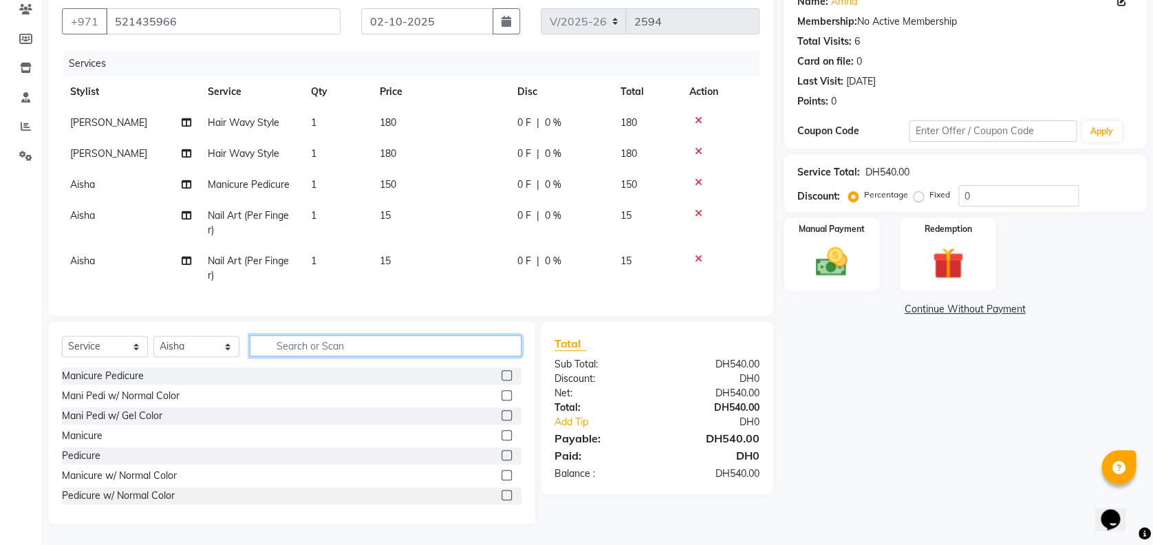
click at [290, 341] on input "text" at bounding box center [386, 345] width 272 height 21
type input "nor"
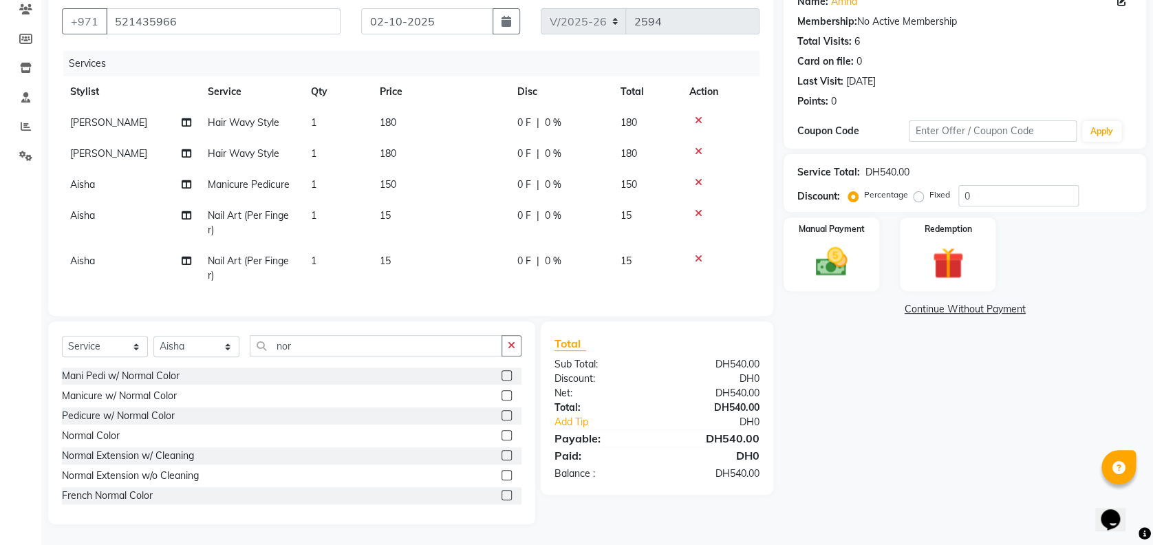
click at [108, 444] on div "Normal Color" at bounding box center [292, 435] width 460 height 17
click at [100, 439] on div "Normal Color" at bounding box center [91, 436] width 58 height 14
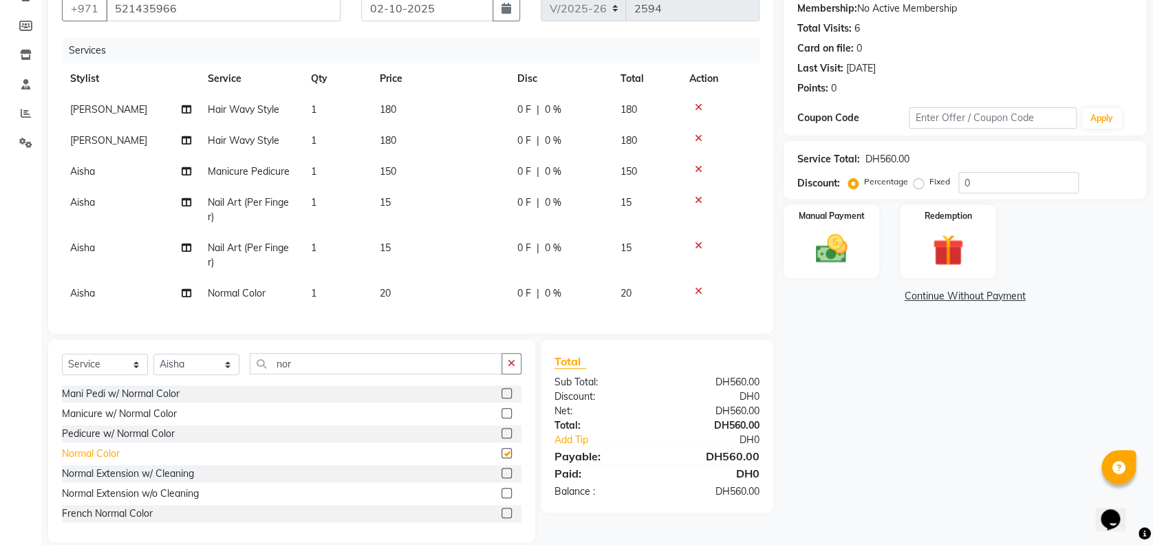
checkbox input "false"
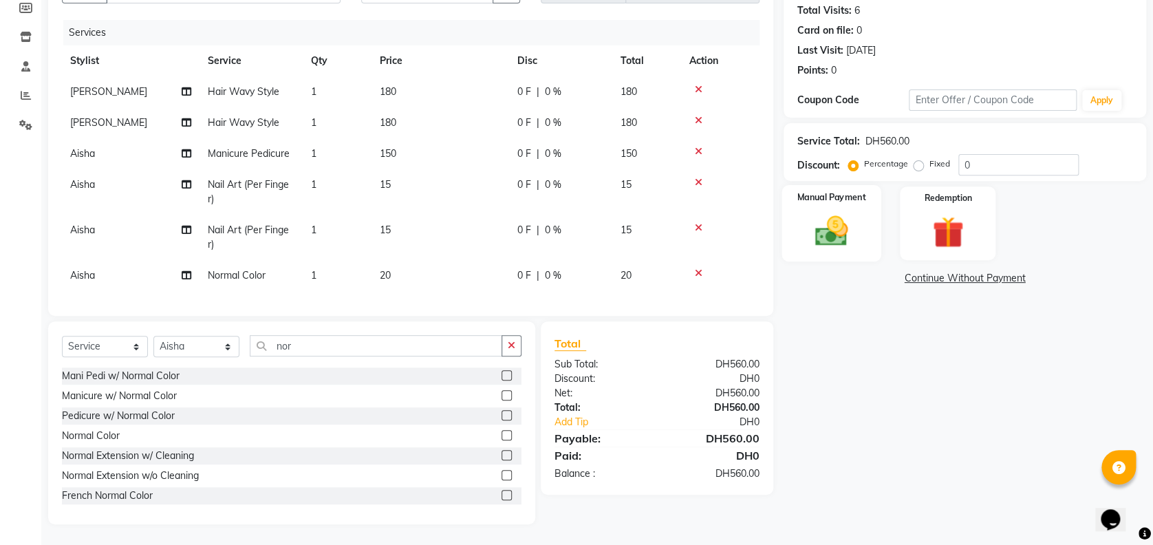
click at [795, 208] on div "Manual Payment" at bounding box center [832, 223] width 100 height 76
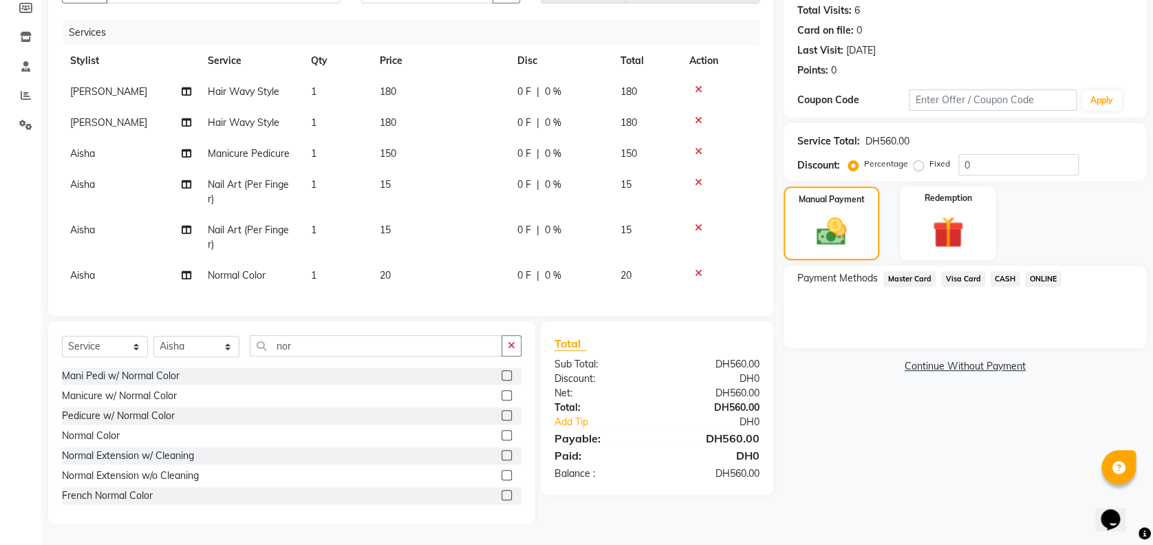
click at [960, 266] on div "Payment Methods Master Card Visa Card CASH ONLINE" at bounding box center [965, 307] width 363 height 83
click at [941, 271] on span "Visa Card" at bounding box center [963, 279] width 44 height 16
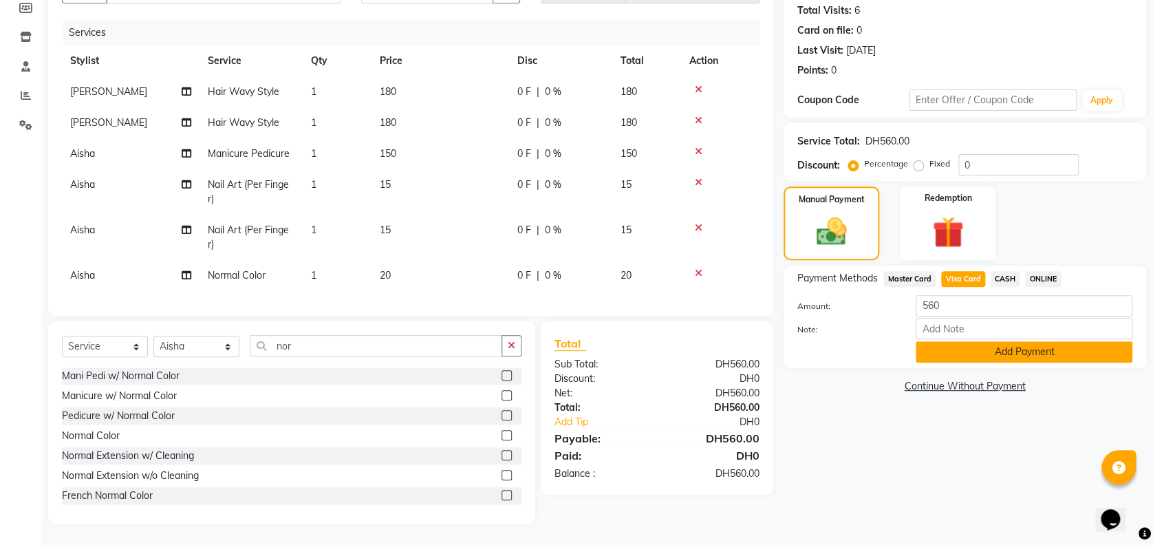
click at [952, 341] on button "Add Payment" at bounding box center [1024, 351] width 217 height 21
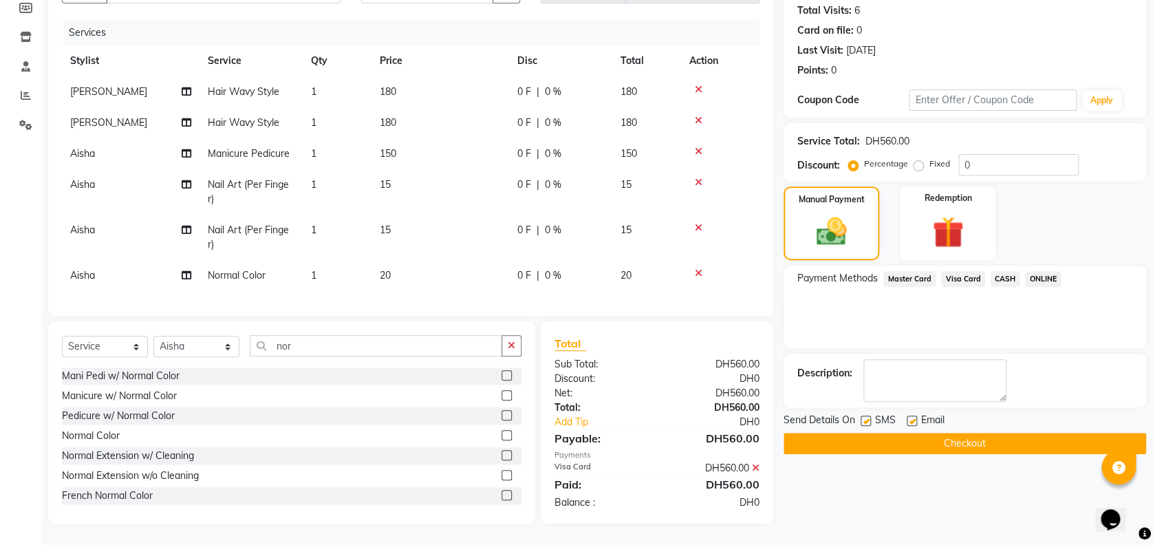
click at [885, 433] on button "Checkout" at bounding box center [965, 443] width 363 height 21
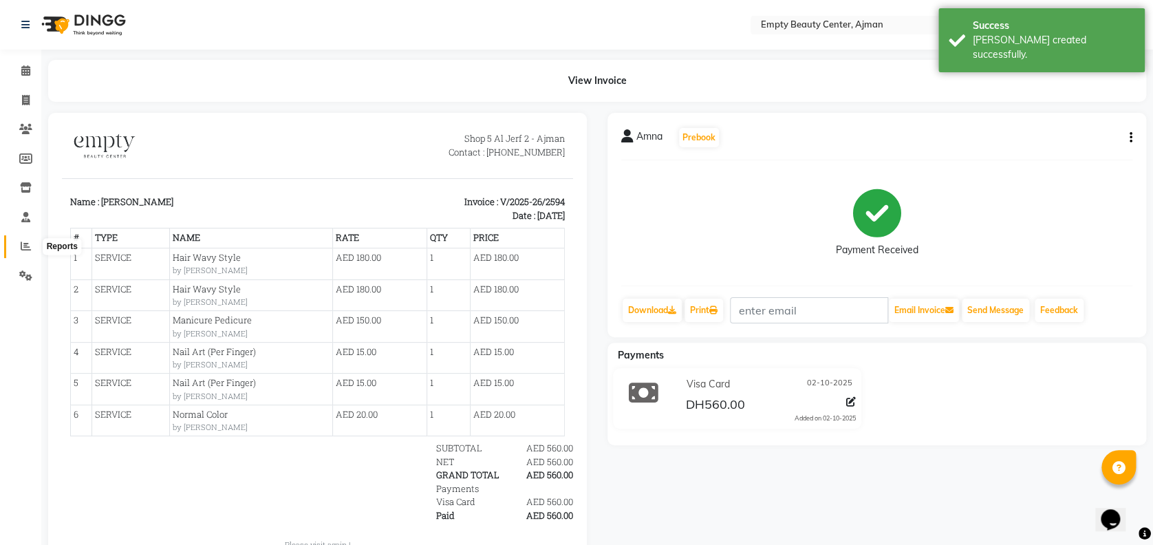
click at [22, 245] on icon at bounding box center [26, 246] width 10 height 10
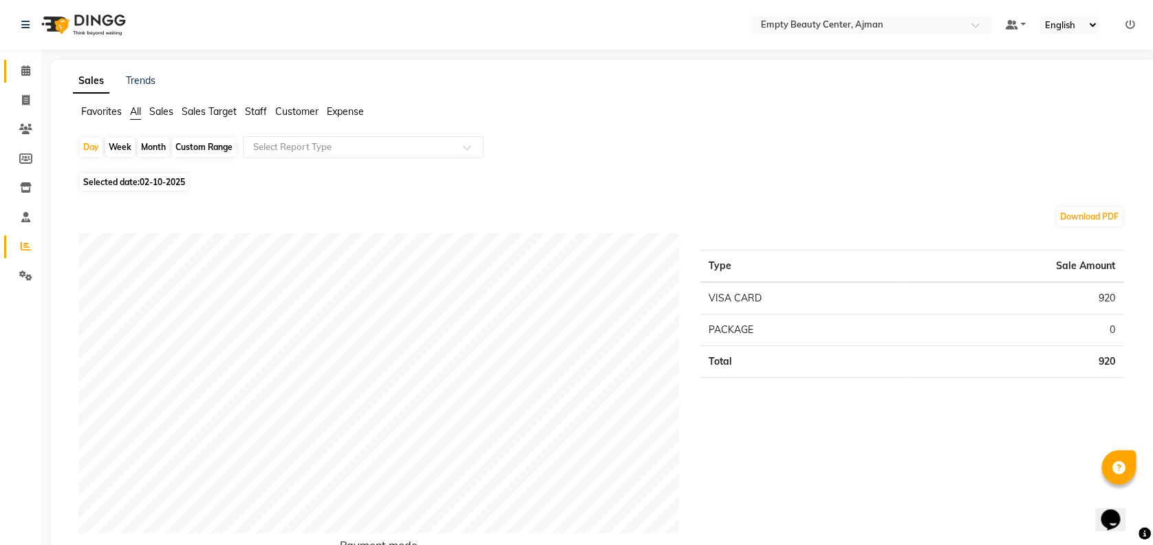
click at [23, 61] on link "Calendar" at bounding box center [20, 71] width 33 height 23
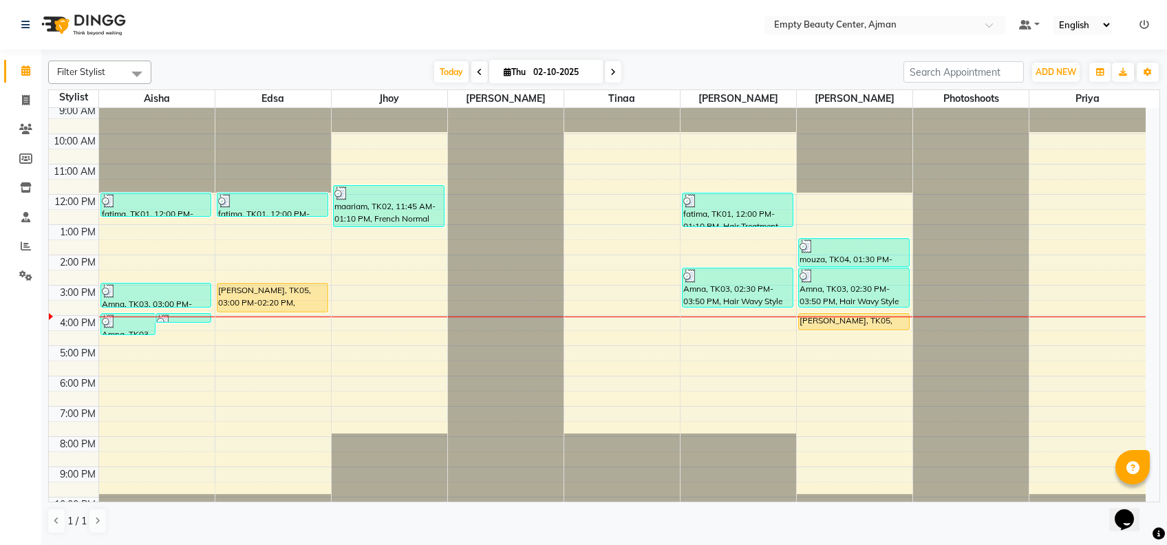
scroll to position [328, 0]
